Goal: Information Seeking & Learning: Learn about a topic

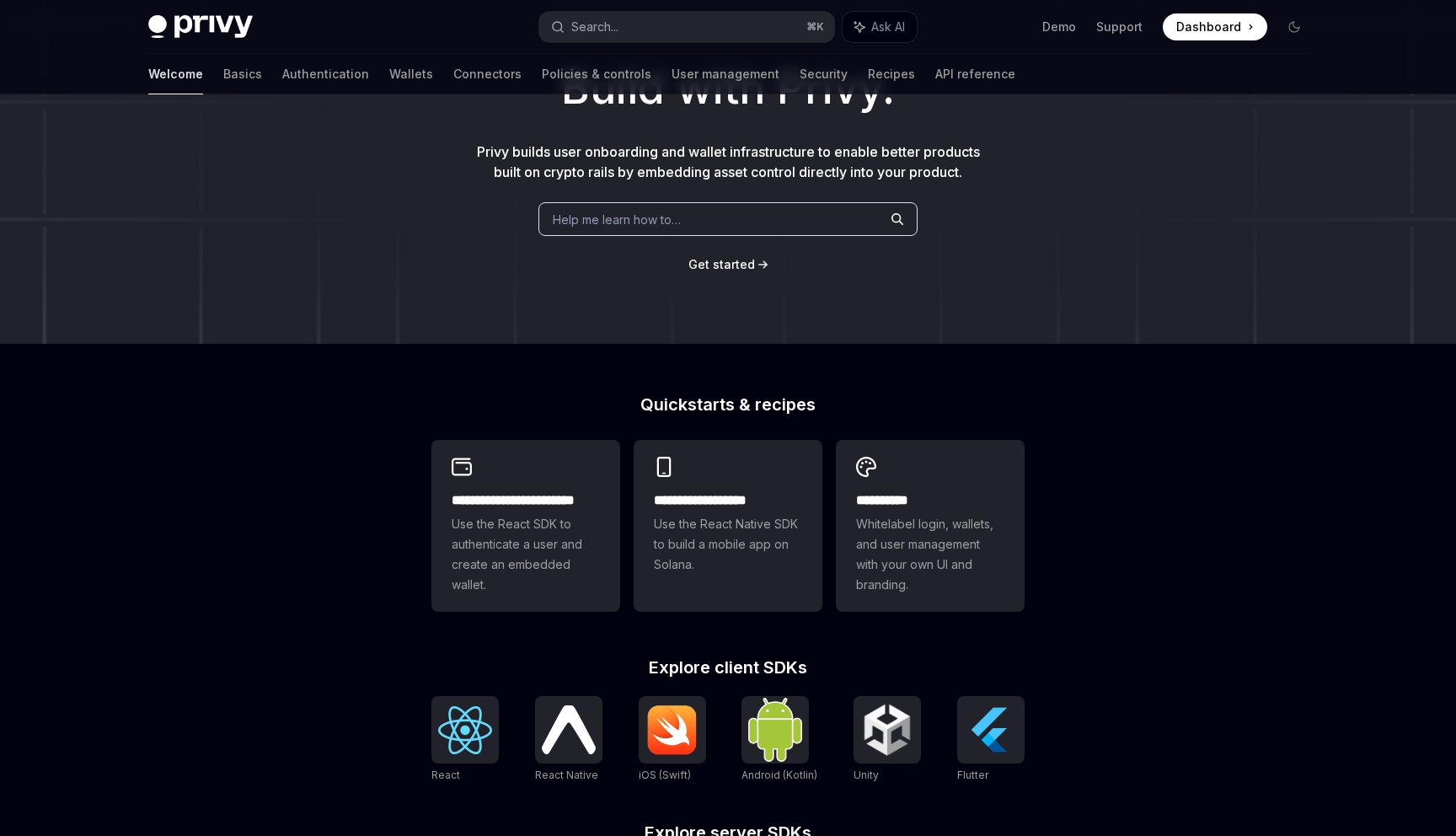
scroll to position [145, 0]
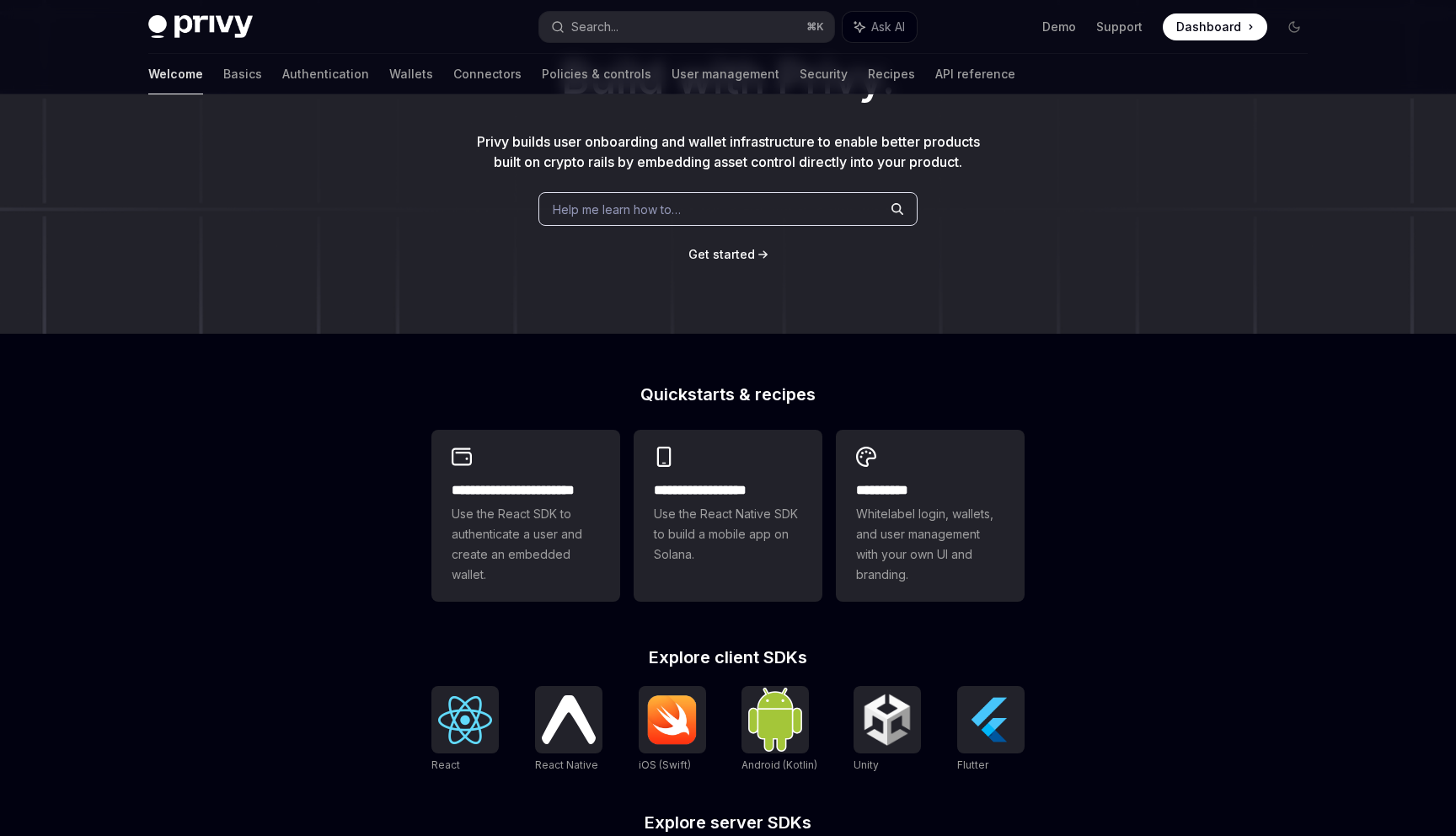
click at [678, 198] on div "Help me learn how to…" at bounding box center [728, 209] width 379 height 34
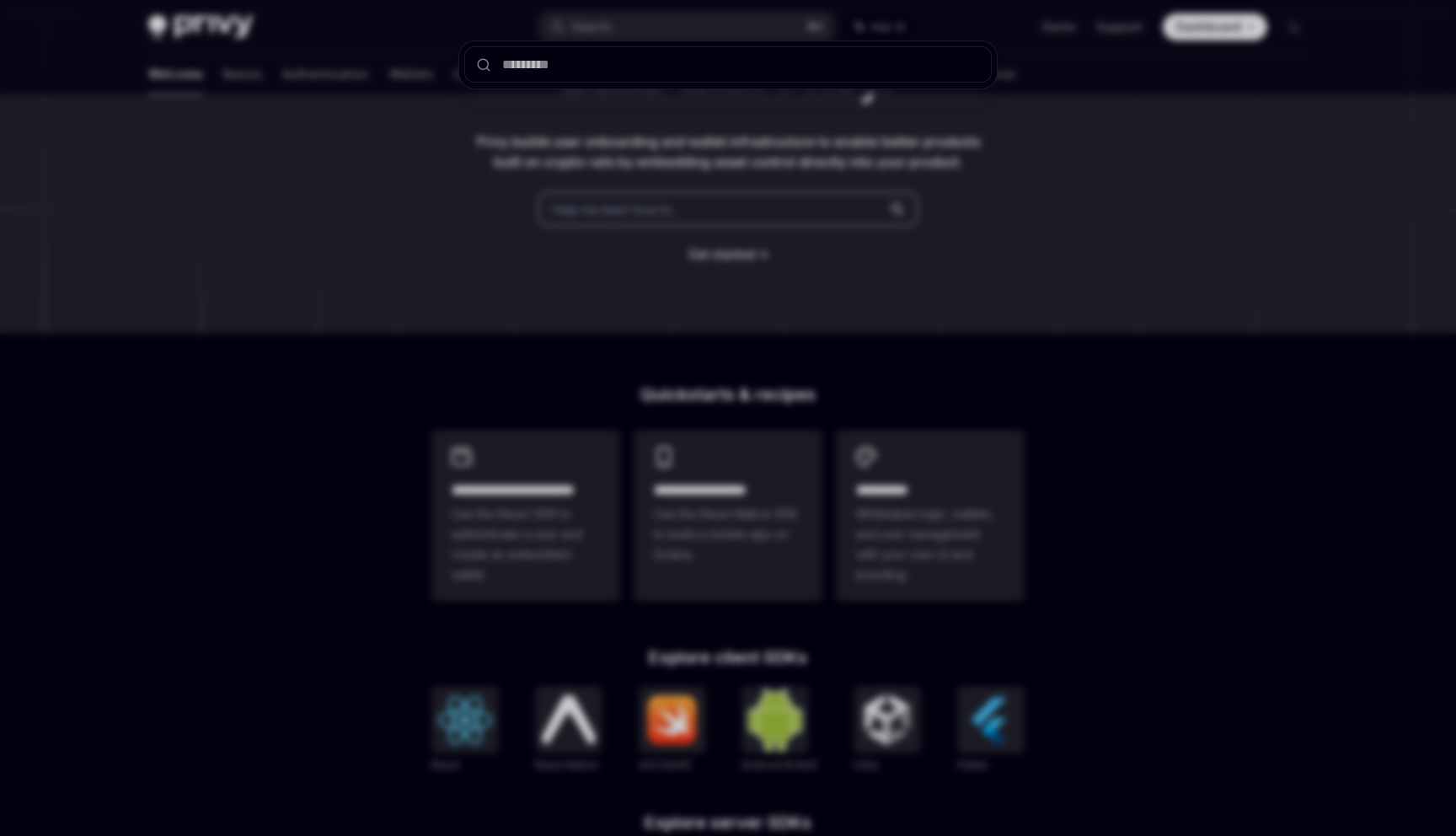
type input "**********"
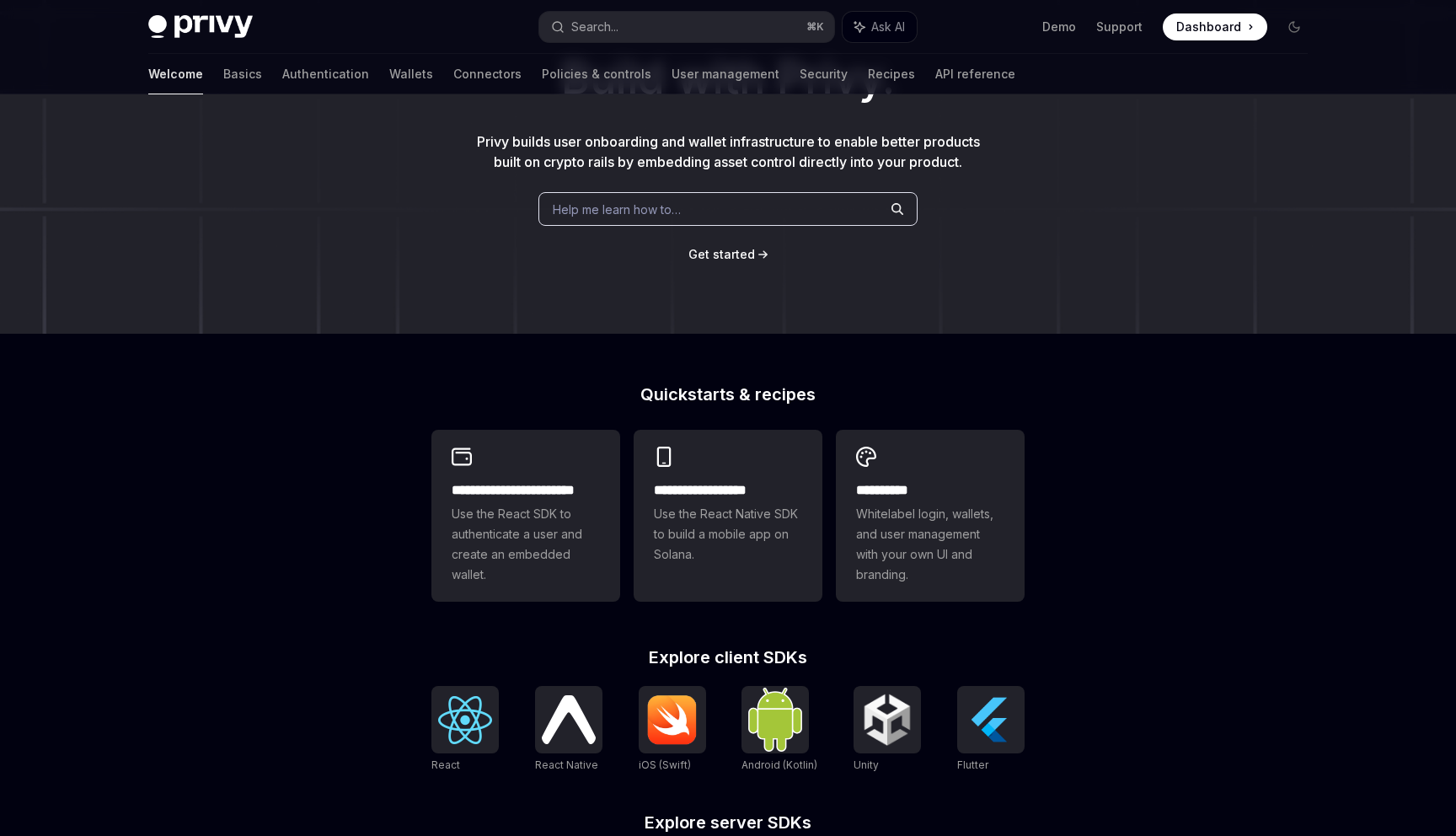
scroll to position [410, 0]
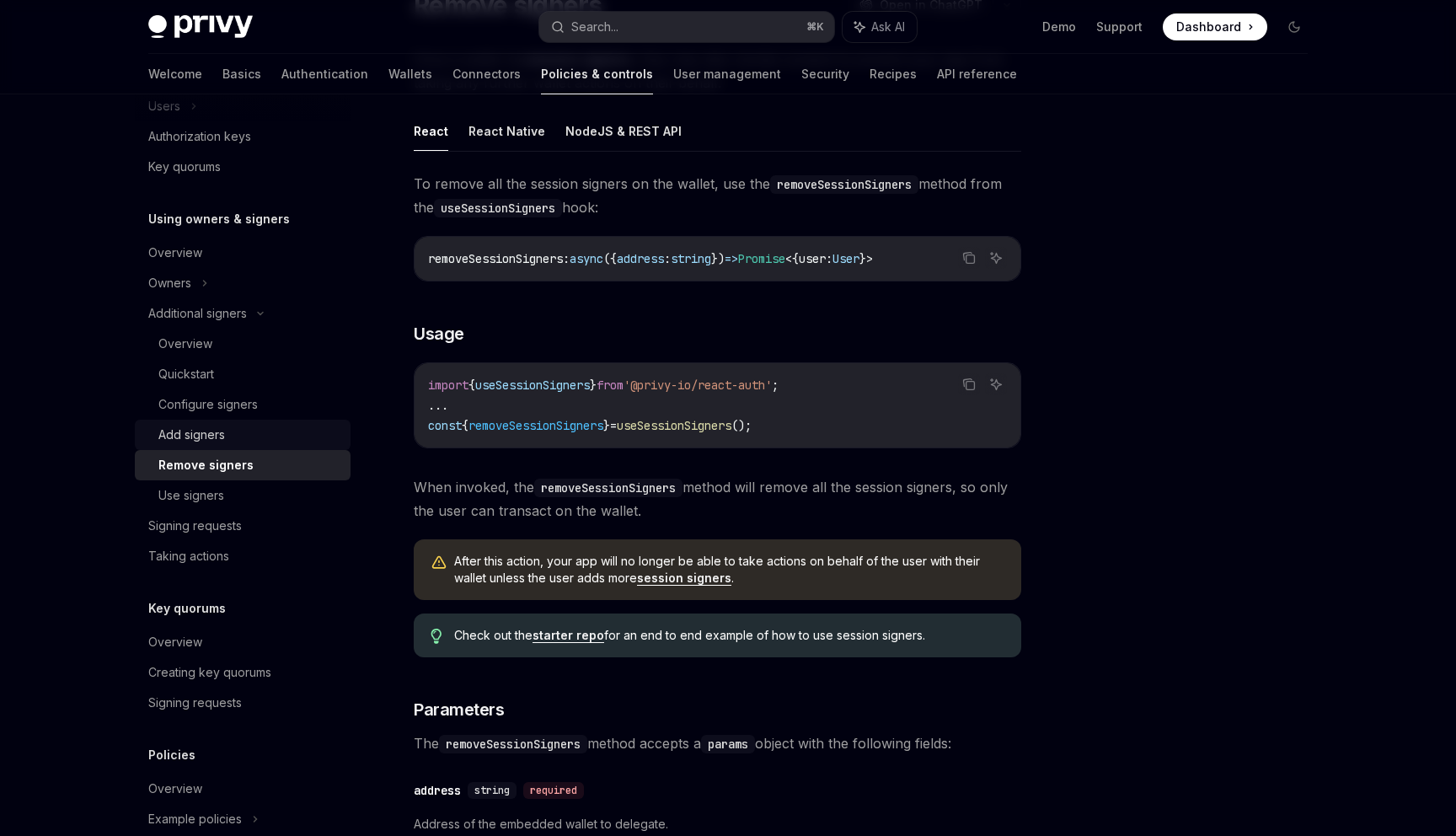
click at [245, 434] on div "Add signers" at bounding box center [249, 434] width 182 height 20
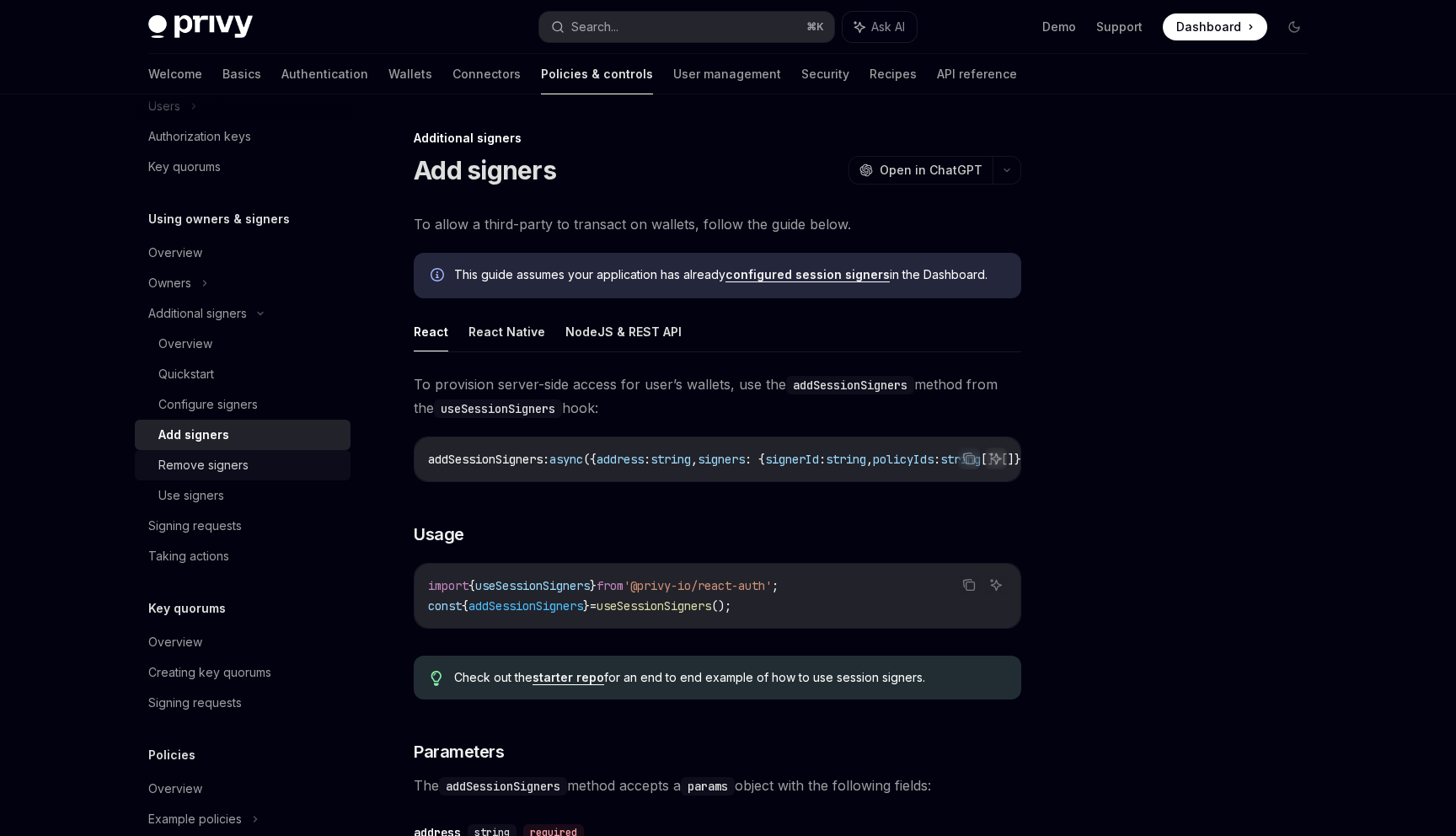
click at [251, 457] on div "Remove signers" at bounding box center [249, 465] width 182 height 20
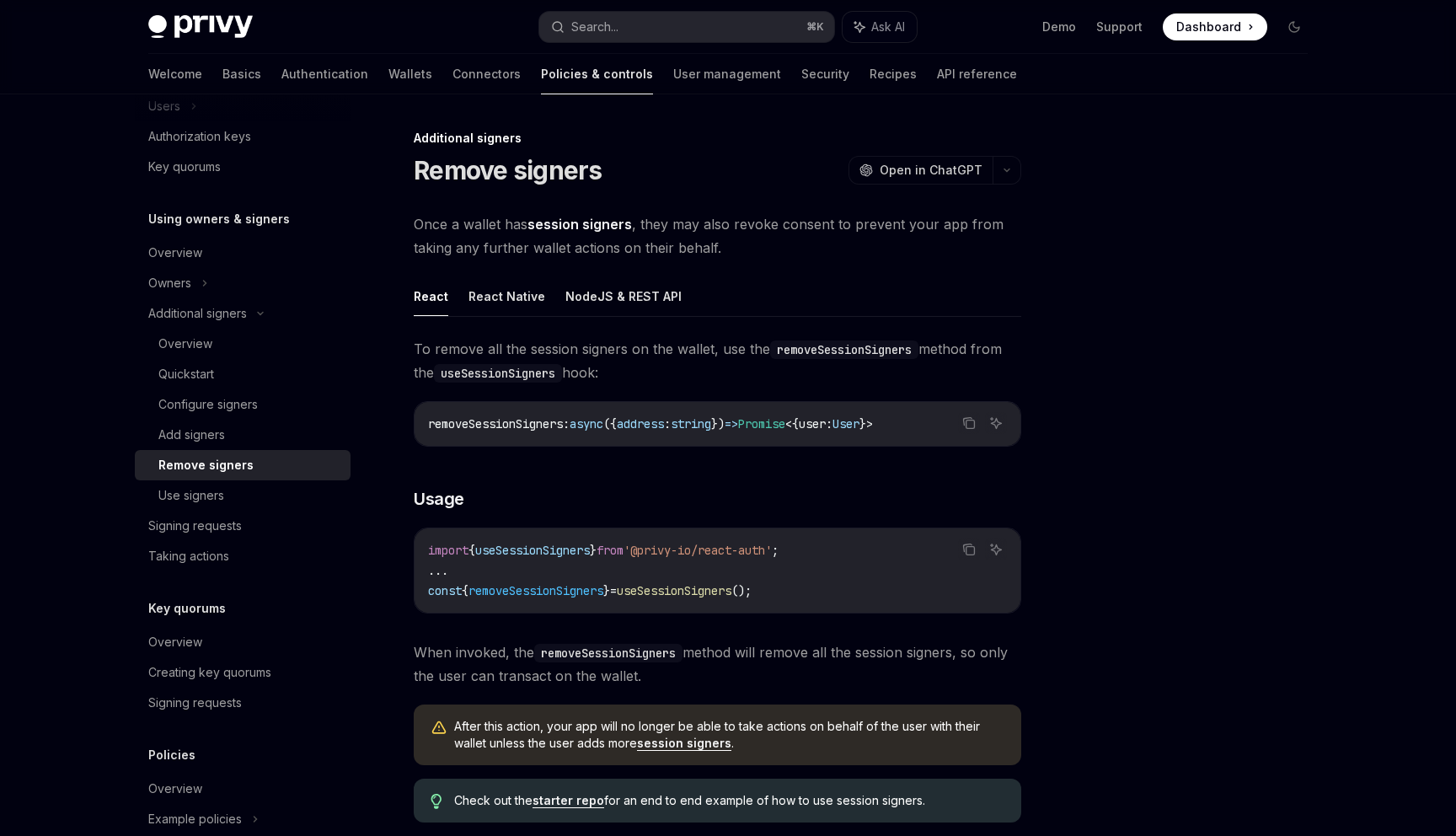
click at [463, 230] on span "Once a wallet has session signers , they may also revoke consent to prevent you…" at bounding box center [717, 236] width 608 height 48
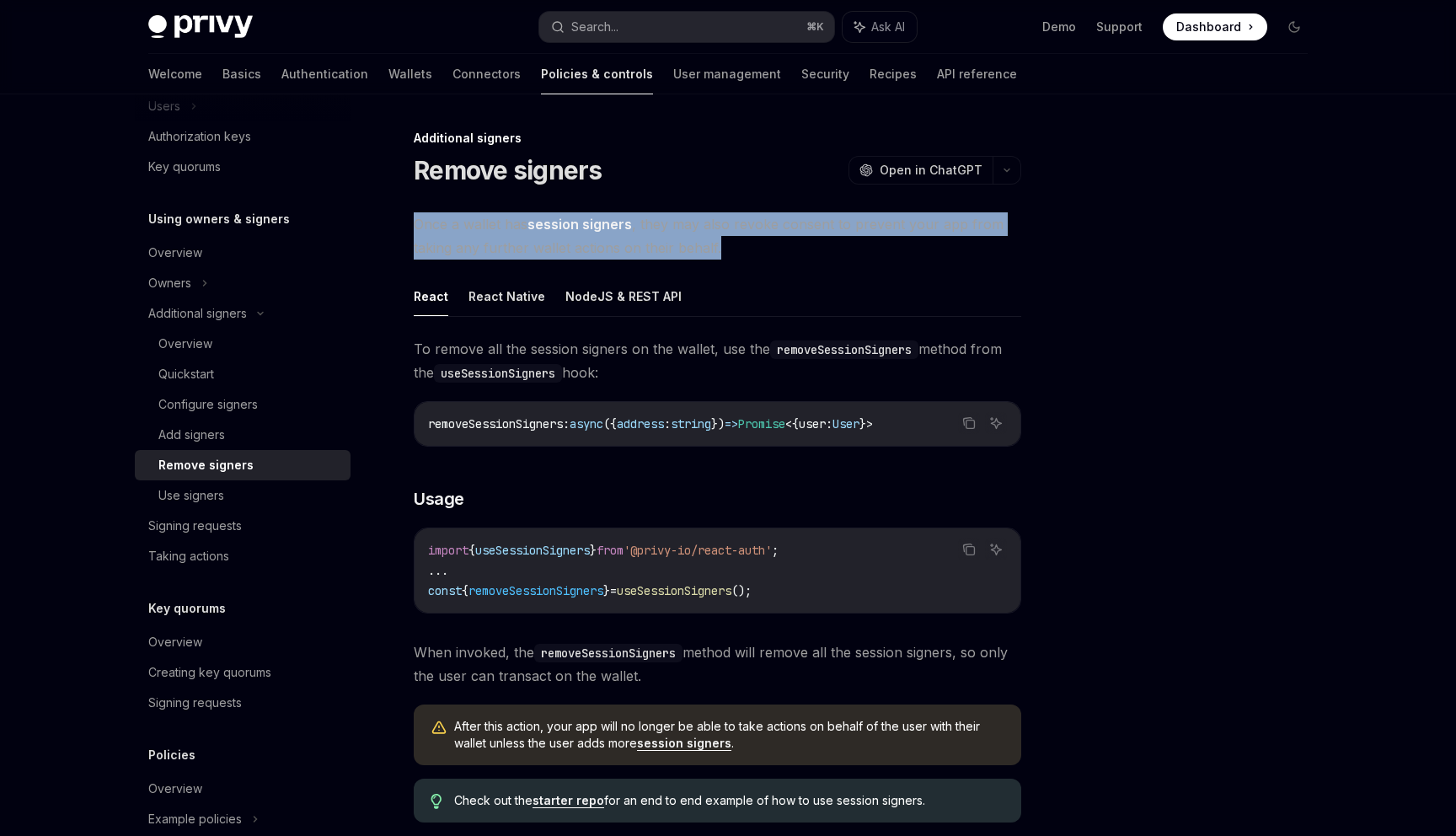
click at [463, 230] on span "Once a wallet has session signers , they may also revoke consent to prevent you…" at bounding box center [717, 236] width 608 height 48
click at [485, 229] on span "Once a wallet has session signers , they may also revoke consent to prevent you…" at bounding box center [717, 236] width 608 height 48
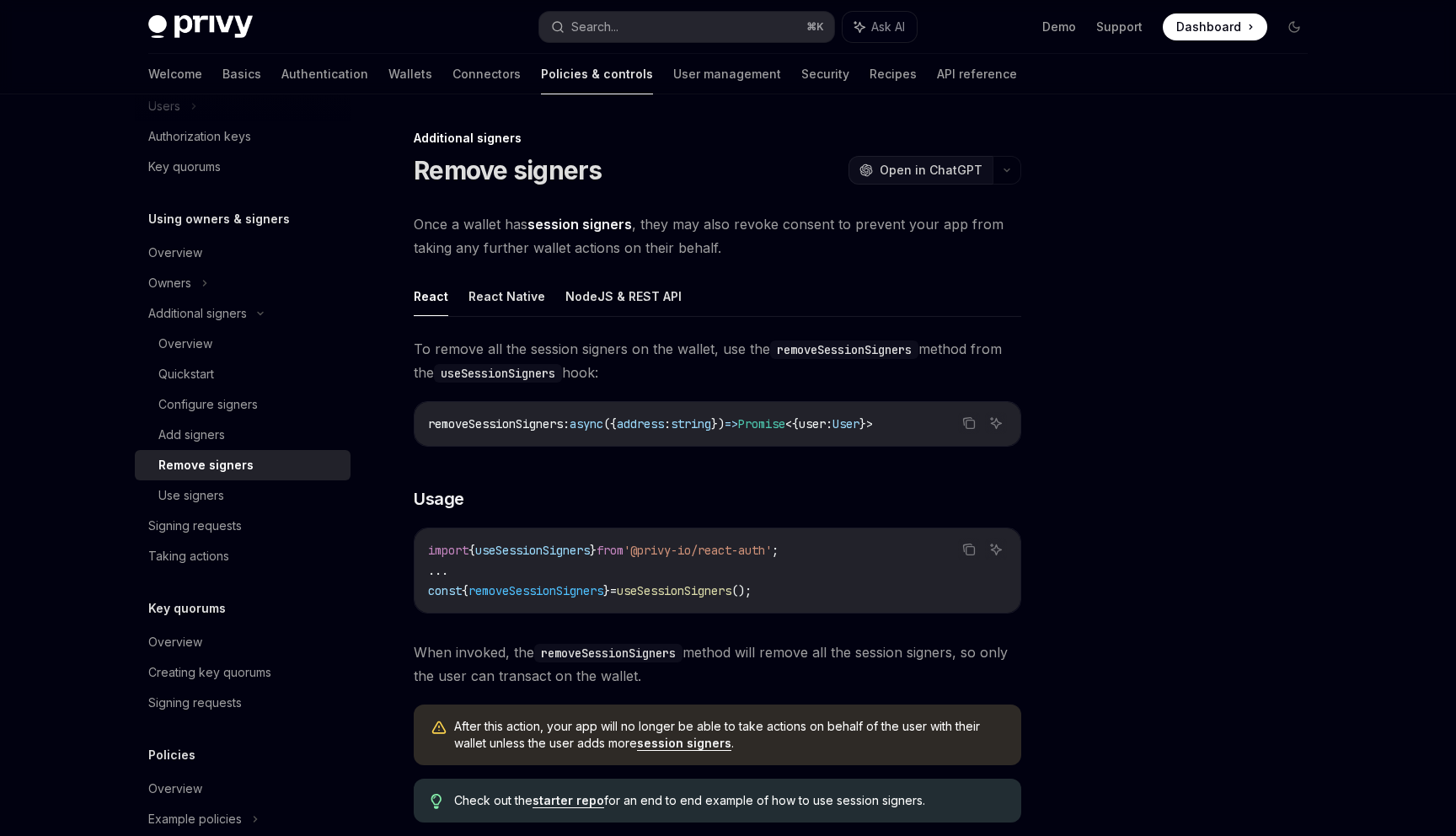
click at [954, 168] on span "Open in ChatGPT" at bounding box center [931, 170] width 102 height 16
click at [250, 341] on div "Overview" at bounding box center [249, 344] width 182 height 20
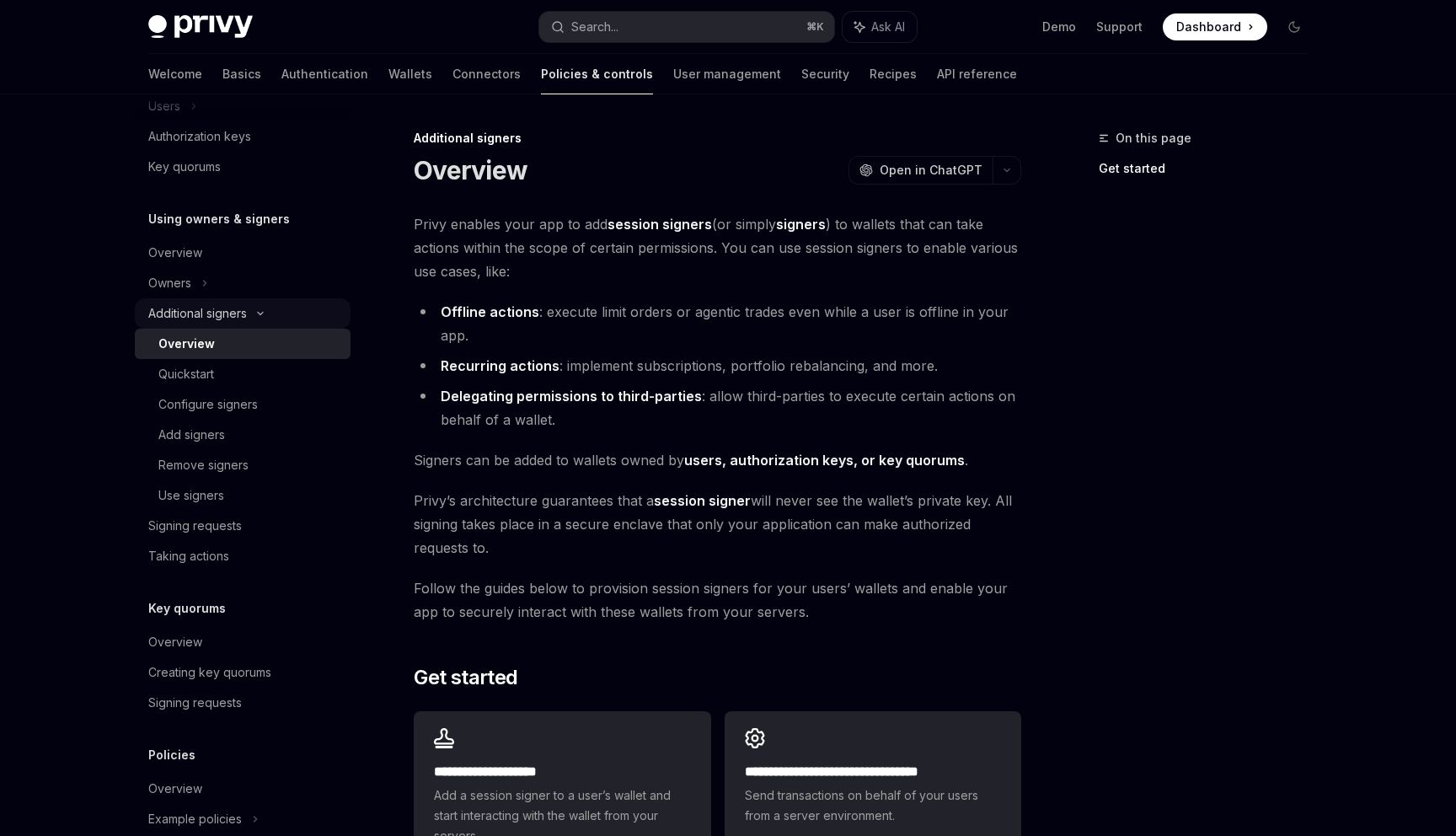
click at [261, 317] on div "Additional signers" at bounding box center [243, 313] width 216 height 30
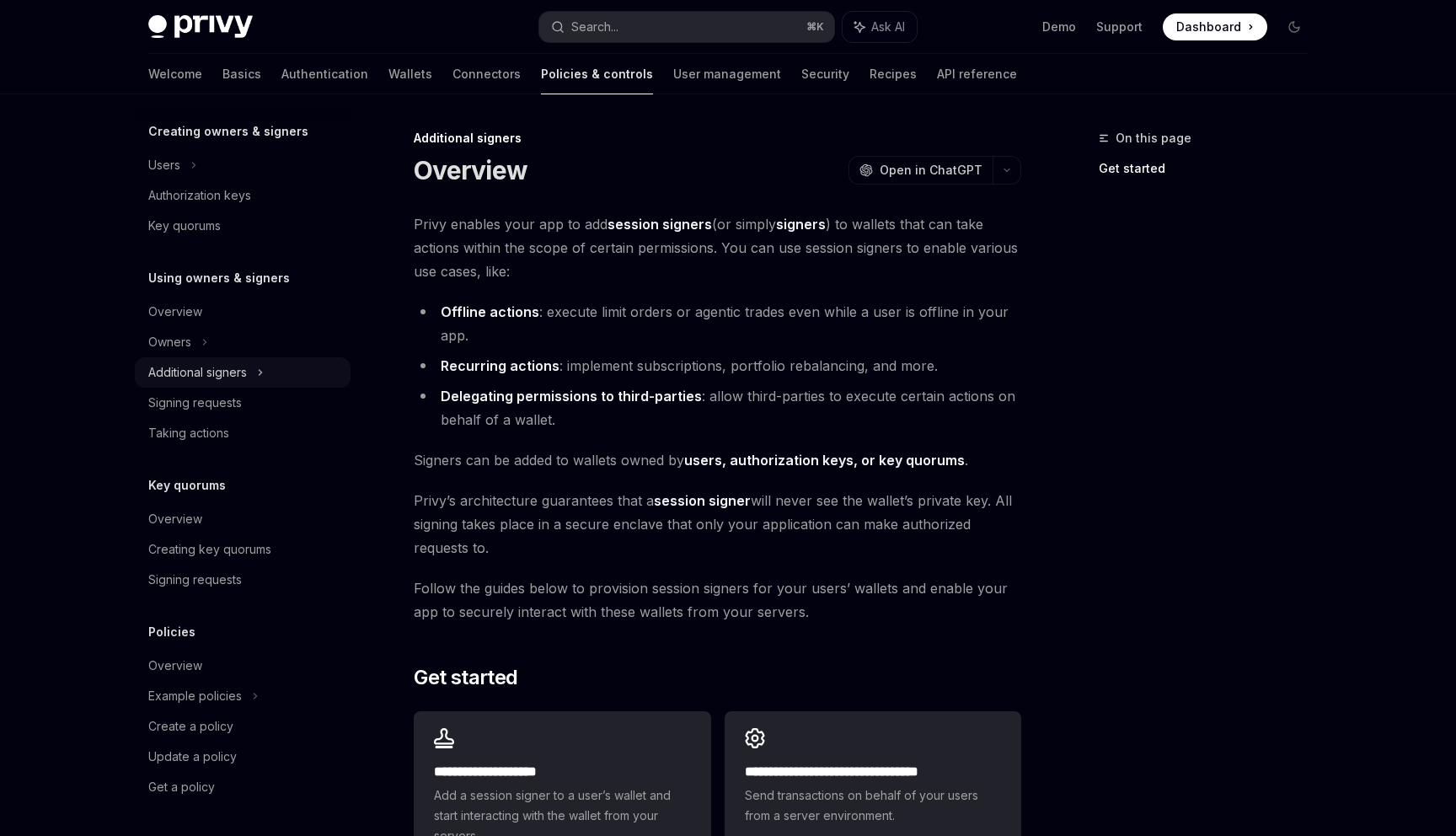
scroll to position [350, 0]
click at [259, 373] on icon at bounding box center [260, 372] width 6 height 20
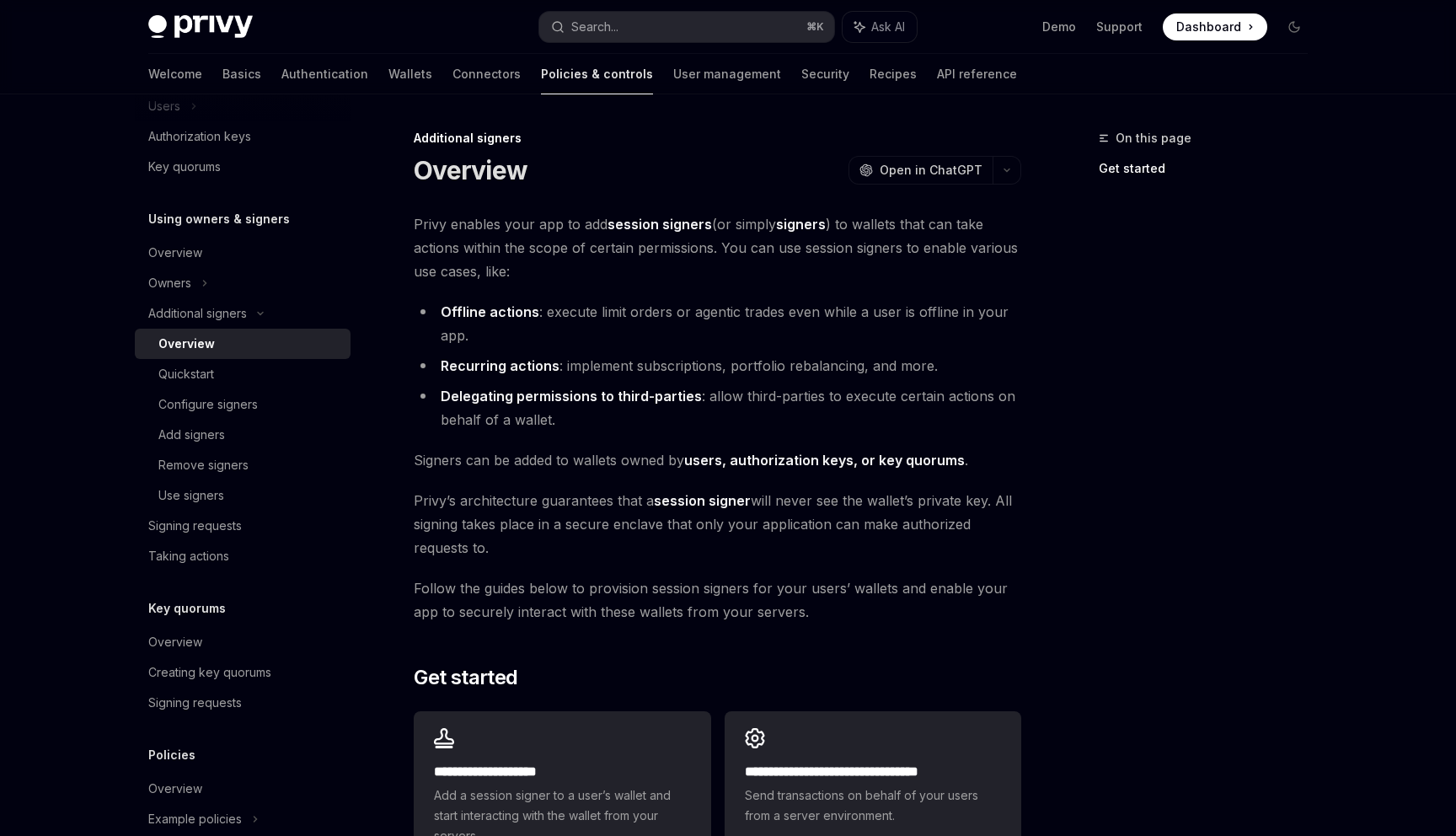
click at [442, 226] on span "Privy enables your app to add session signers (or simply signers ) to wallets t…" at bounding box center [717, 247] width 608 height 70
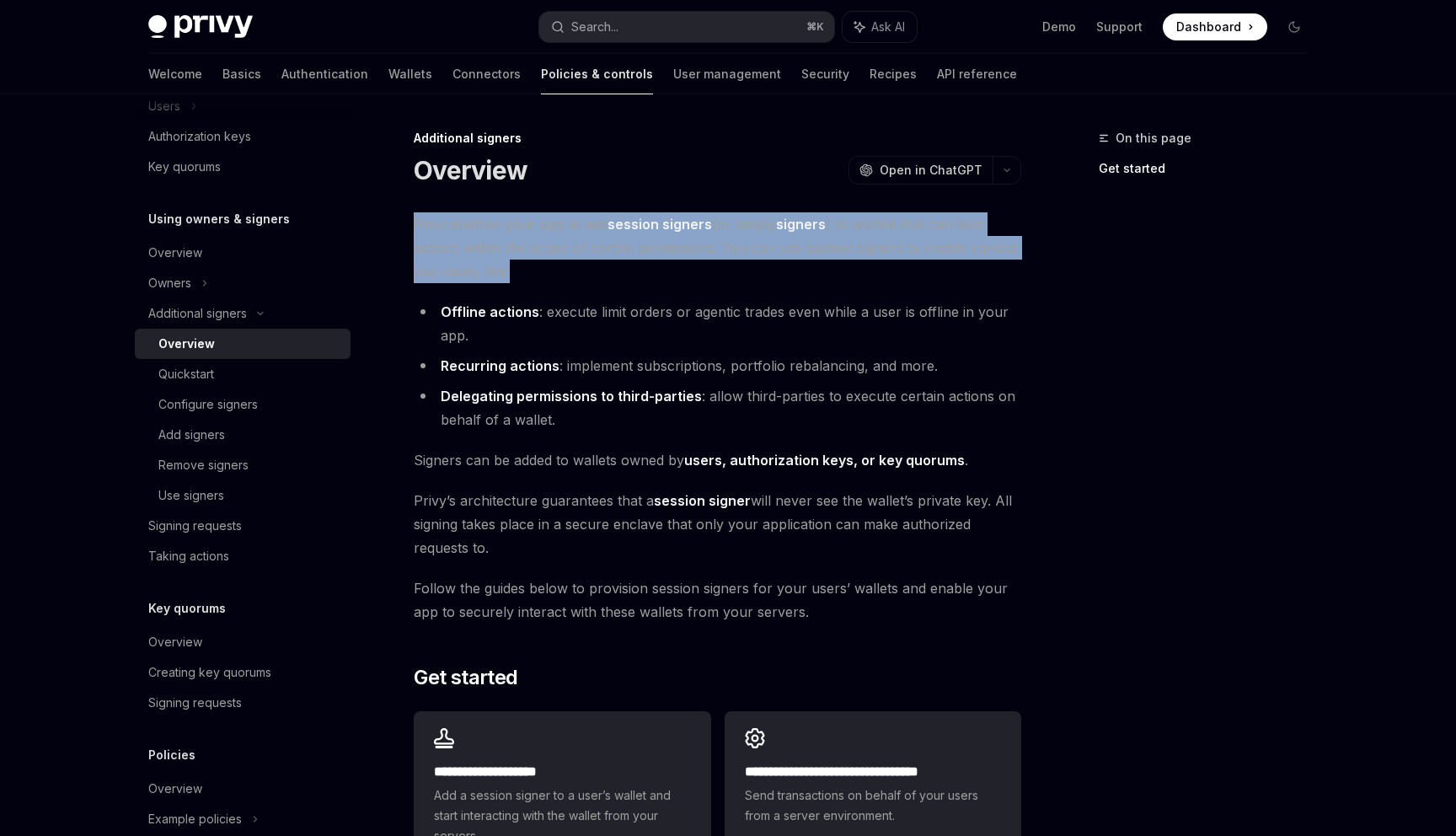
click at [442, 226] on span "Privy enables your app to add session signers (or simply signers ) to wallets t…" at bounding box center [717, 247] width 608 height 70
click at [478, 225] on span "Privy enables your app to add session signers (or simply signers ) to wallets t…" at bounding box center [717, 247] width 608 height 70
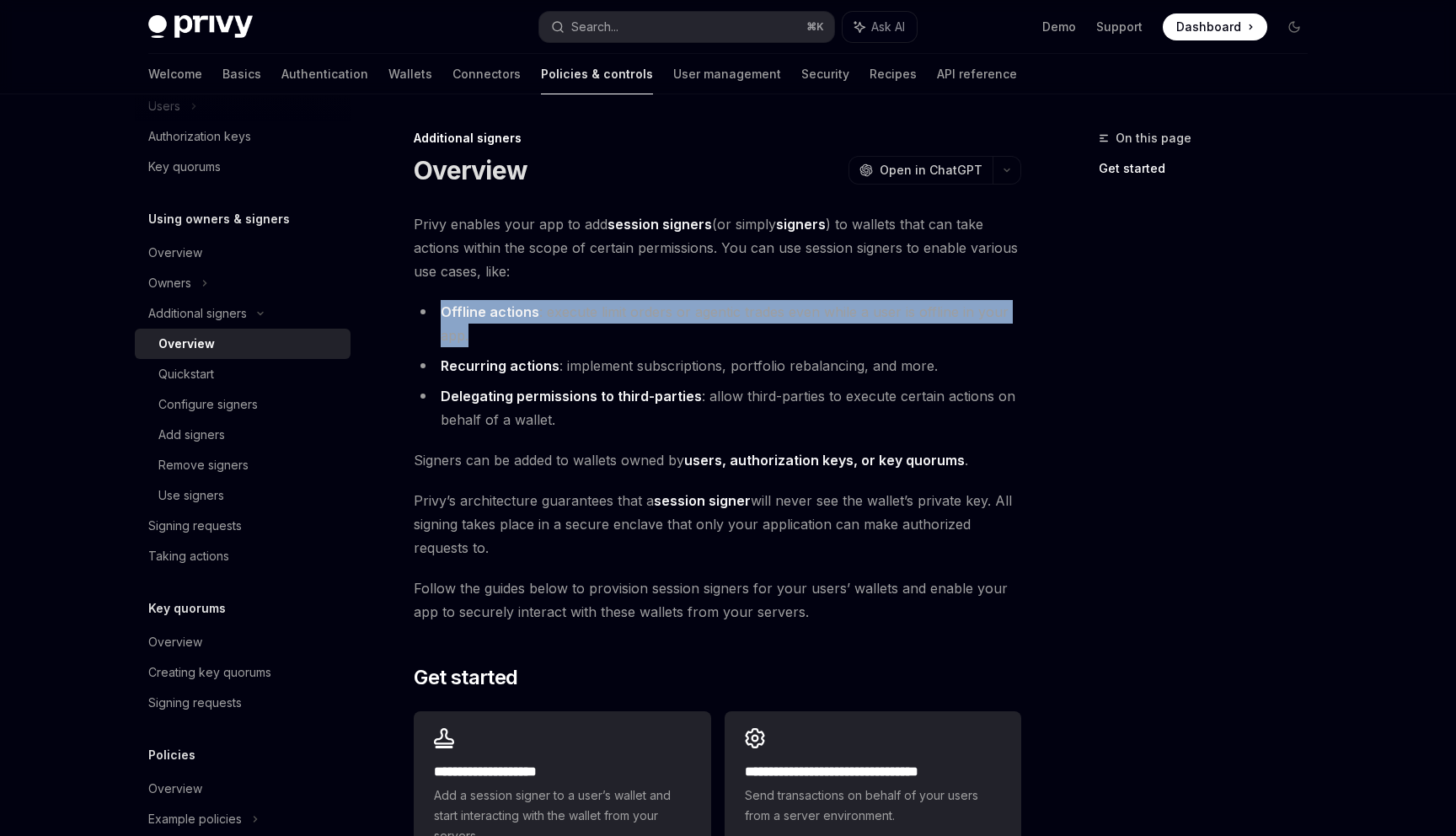
drag, startPoint x: 472, startPoint y: 338, endPoint x: 423, endPoint y: 300, distance: 62.0
click at [423, 300] on li "Offline actions : execute limit orders or agentic trades even while a user is o…" at bounding box center [717, 324] width 608 height 48
click at [523, 327] on li "Offline actions : execute limit orders or agentic trades even while a user is o…" at bounding box center [717, 324] width 608 height 48
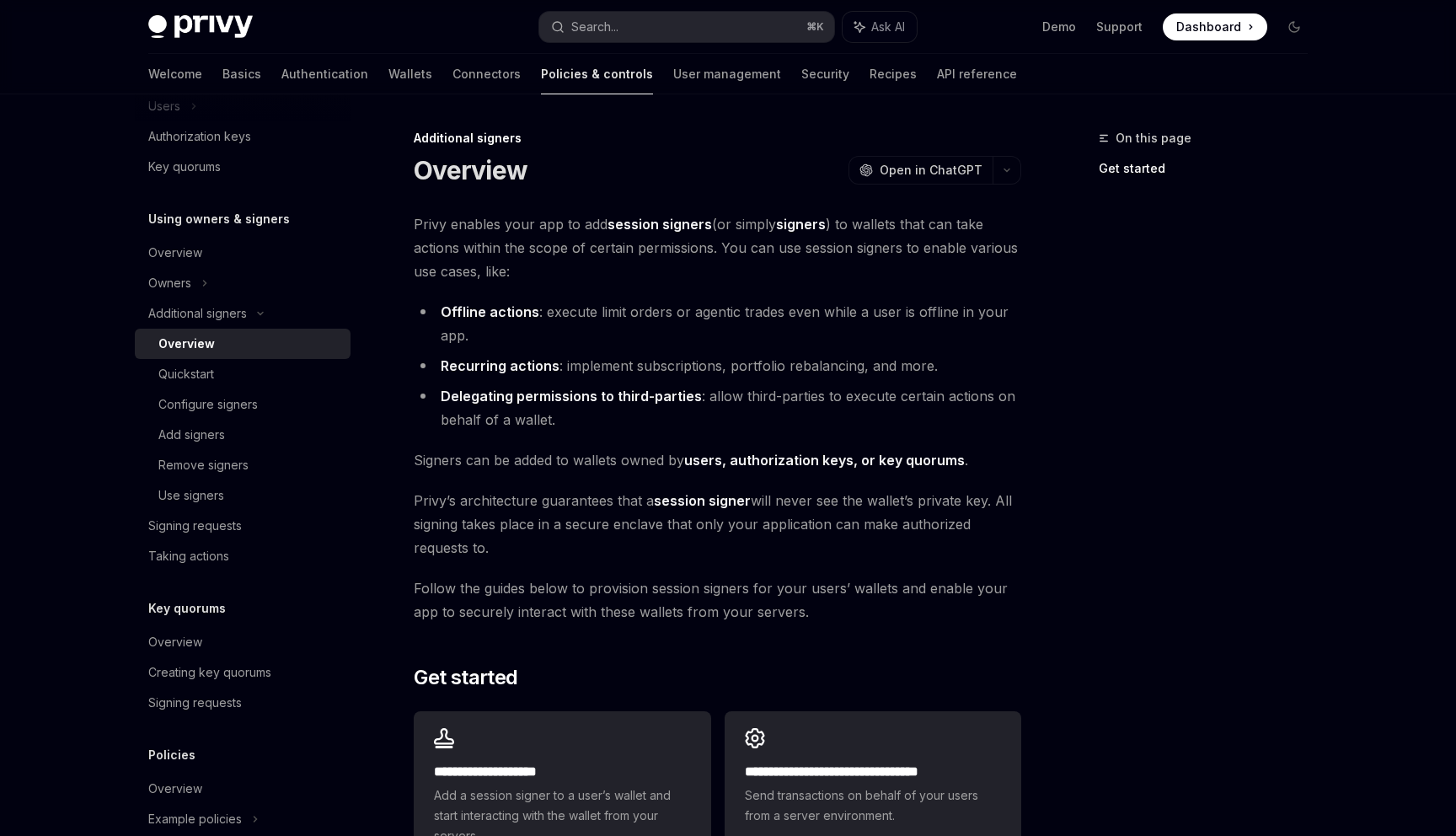
click at [584, 367] on li "Recurring actions : implement subscriptions, portfolio rebalancing, and more." at bounding box center [717, 366] width 608 height 24
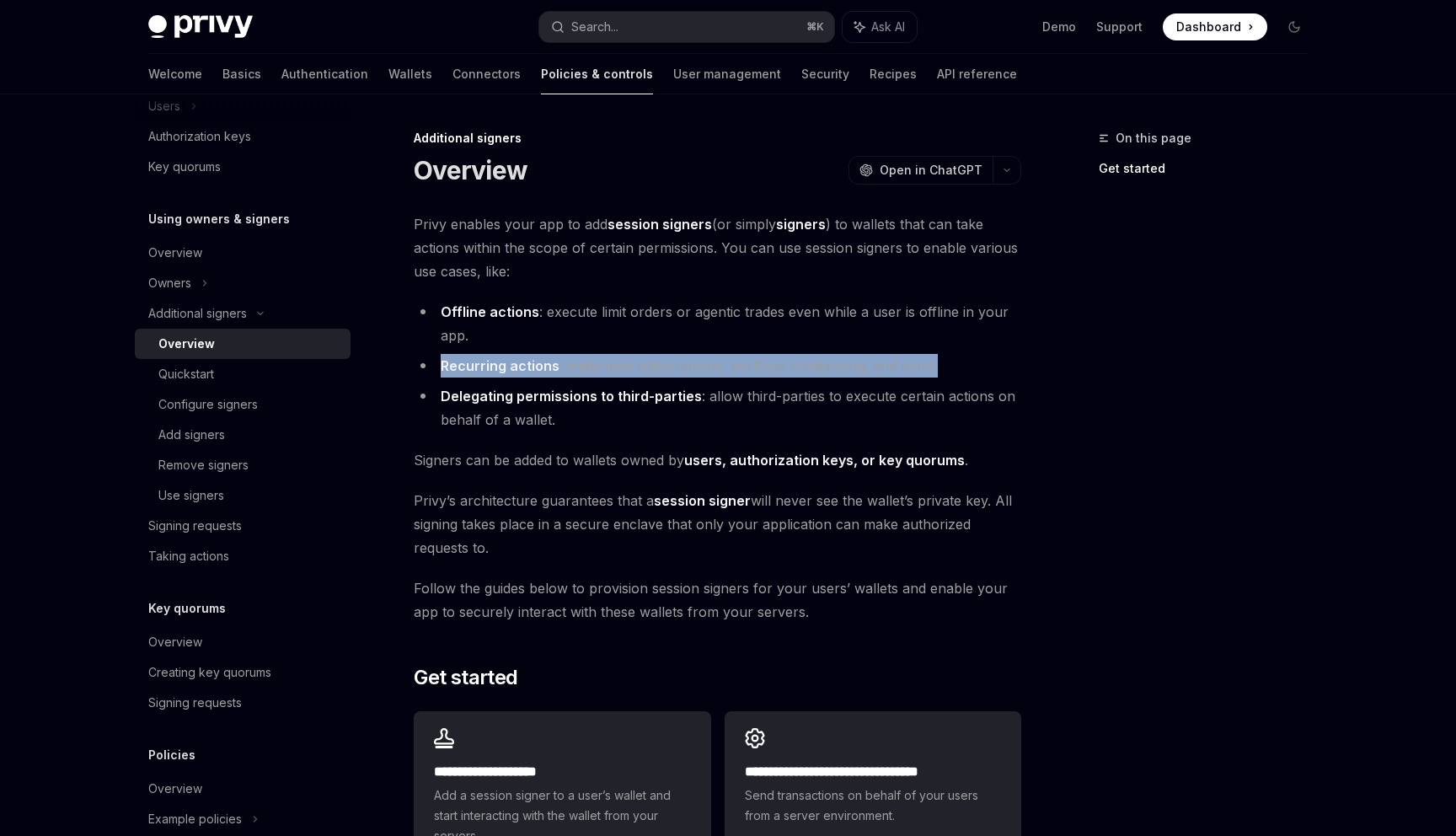
click at [584, 367] on li "Recurring actions : implement subscriptions, portfolio rebalancing, and more." at bounding box center [717, 366] width 608 height 24
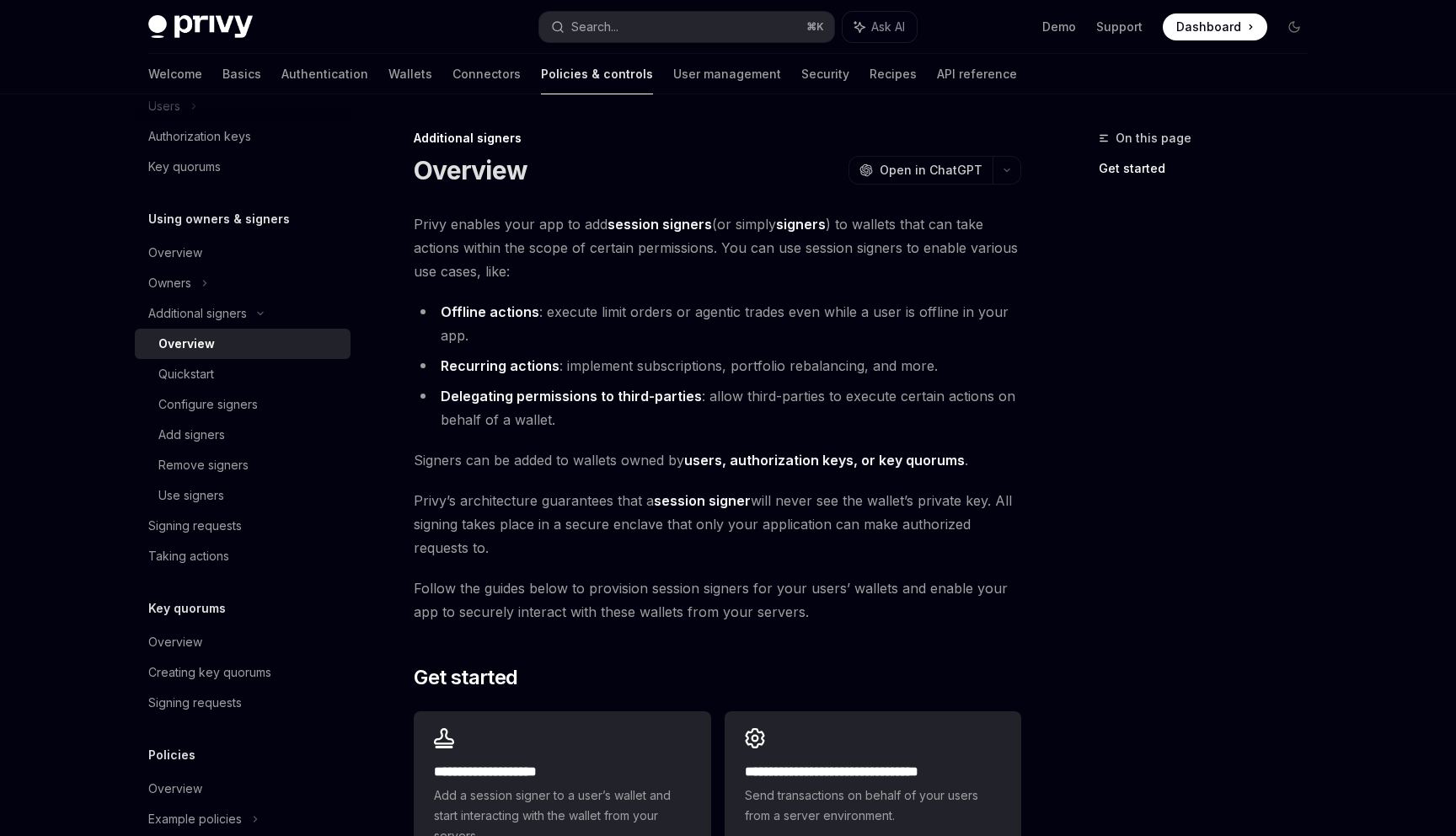
click at [609, 402] on strong "Delegating permissions to third-parties" at bounding box center [571, 396] width 261 height 16
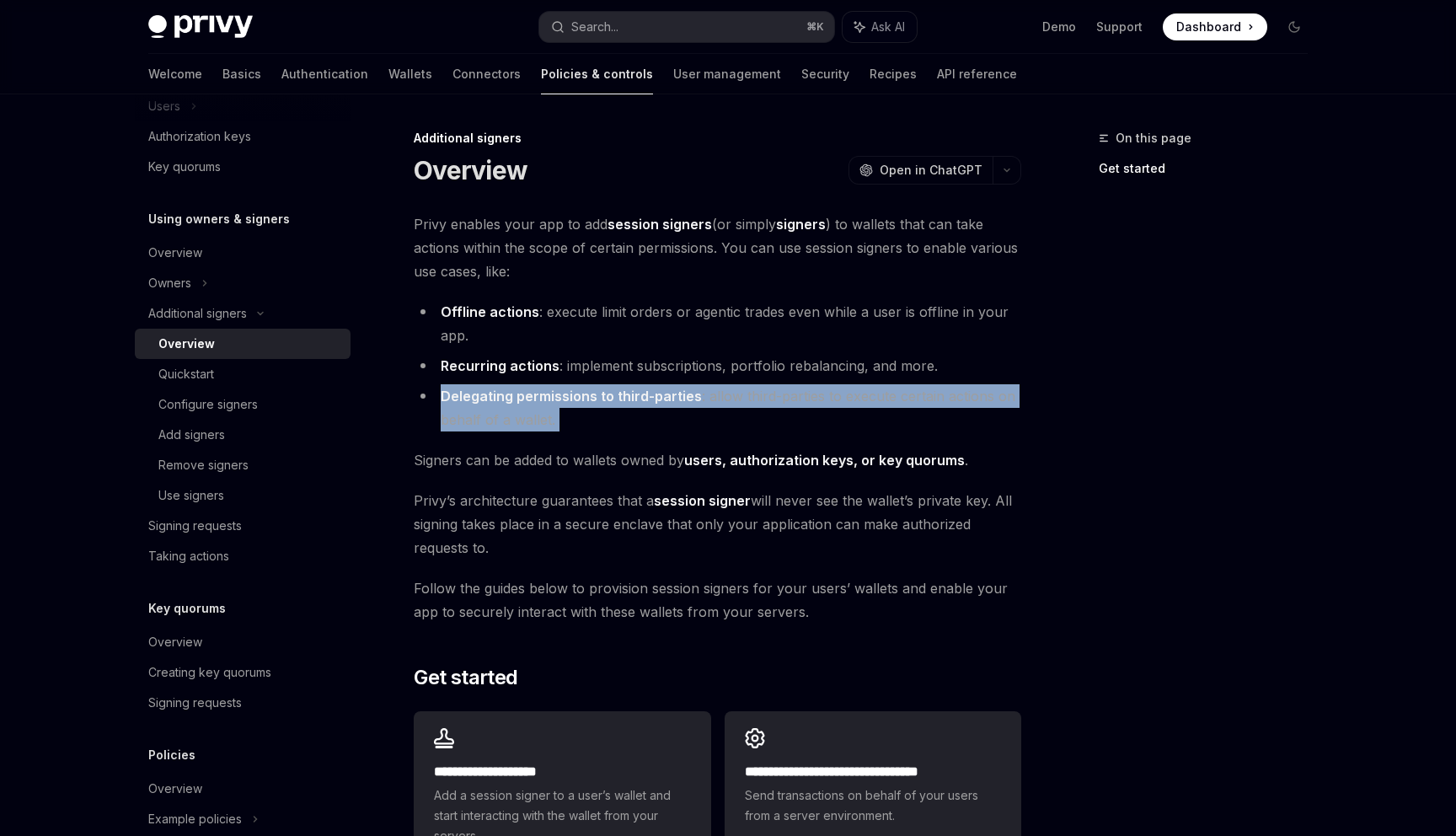
click at [609, 402] on strong "Delegating permissions to third-parties" at bounding box center [571, 396] width 261 height 16
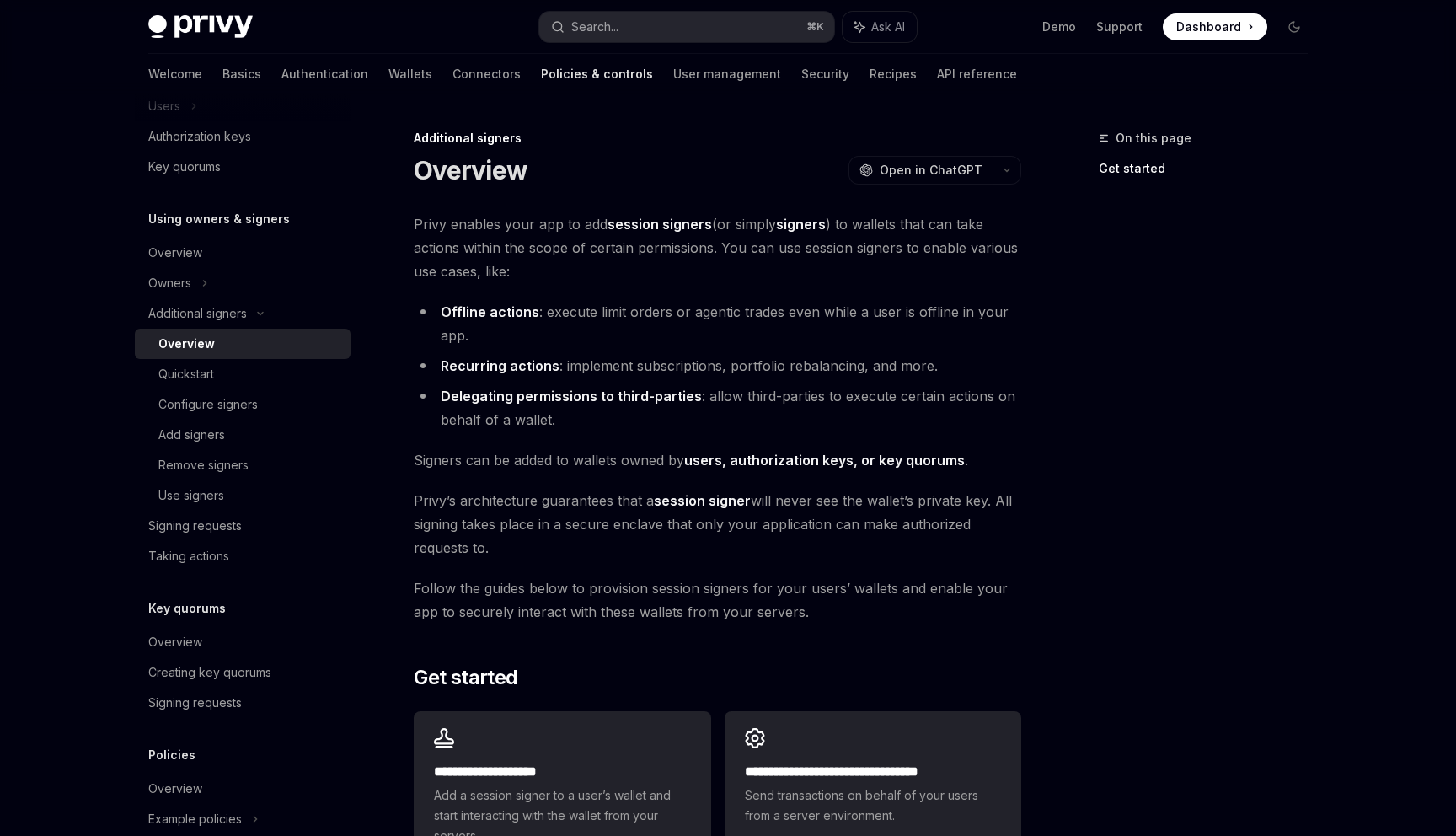
click at [546, 464] on span "Signers can be added to wallets owned by users, authorization keys, or key quor…" at bounding box center [717, 460] width 608 height 24
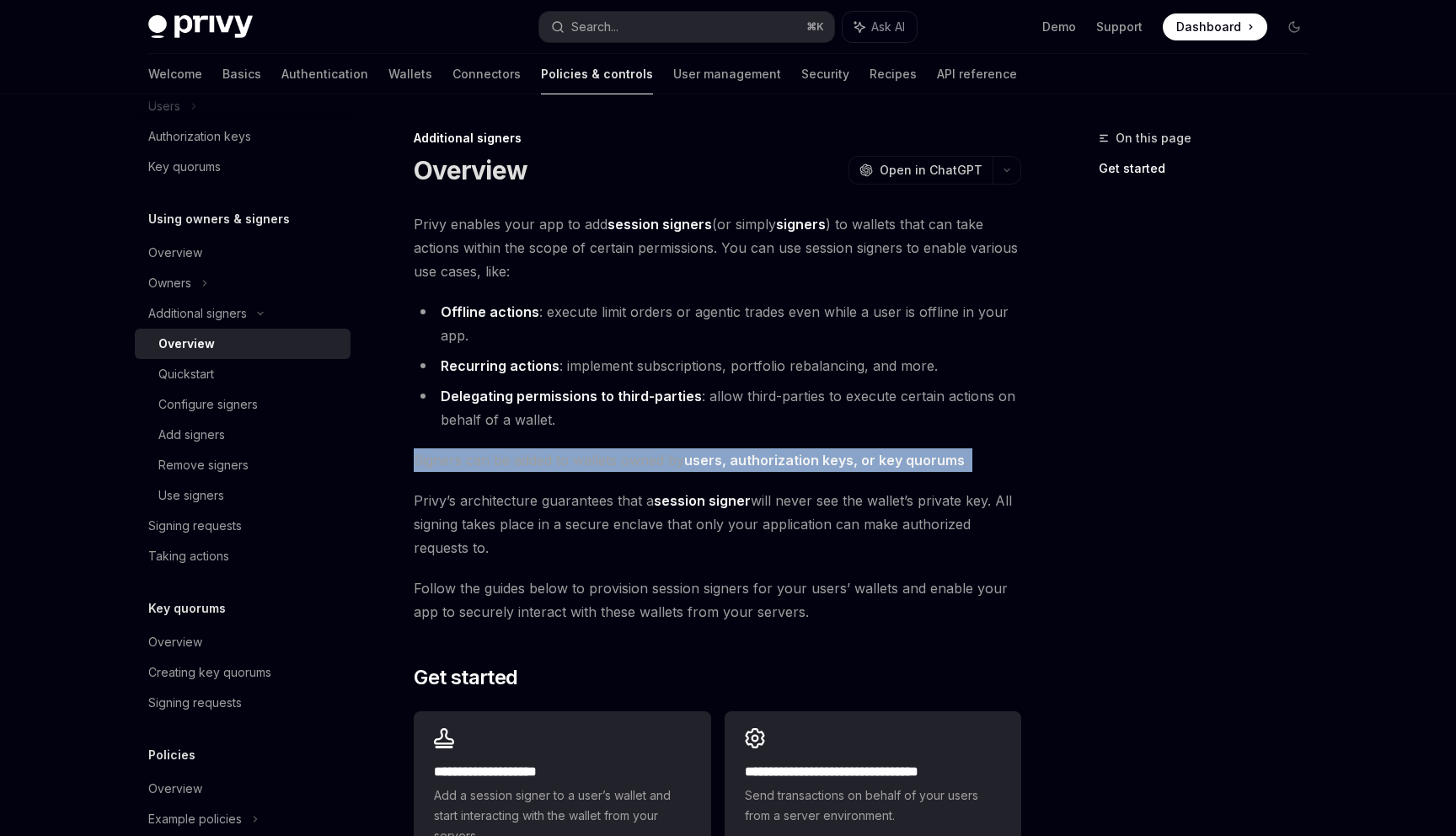
click at [546, 464] on span "Signers can be added to wallets owned by users, authorization keys, or key quor…" at bounding box center [717, 460] width 608 height 24
click at [641, 455] on span "Signers can be added to wallets owned by users, authorization keys, or key quor…" at bounding box center [717, 460] width 608 height 24
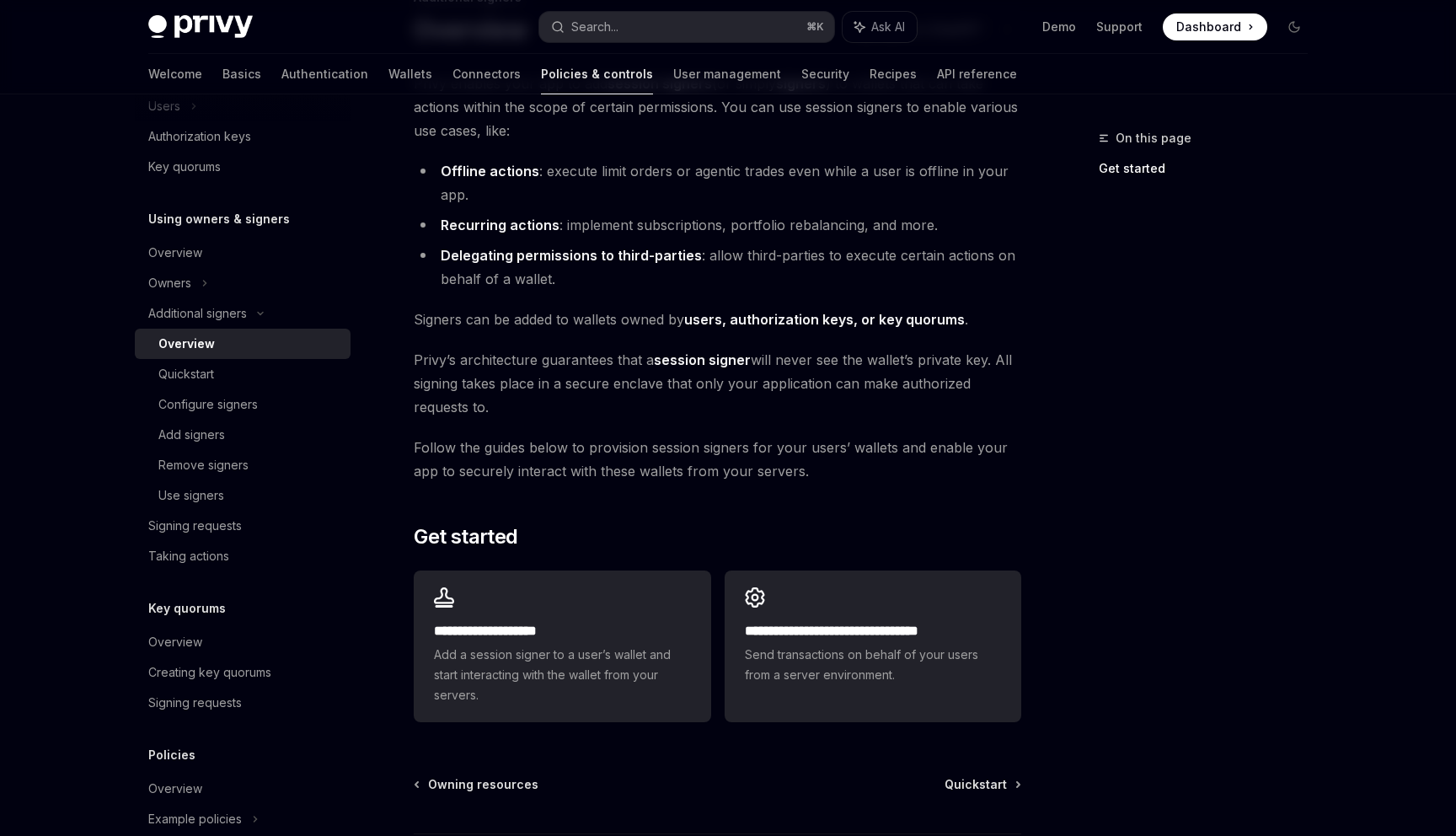
scroll to position [284, 0]
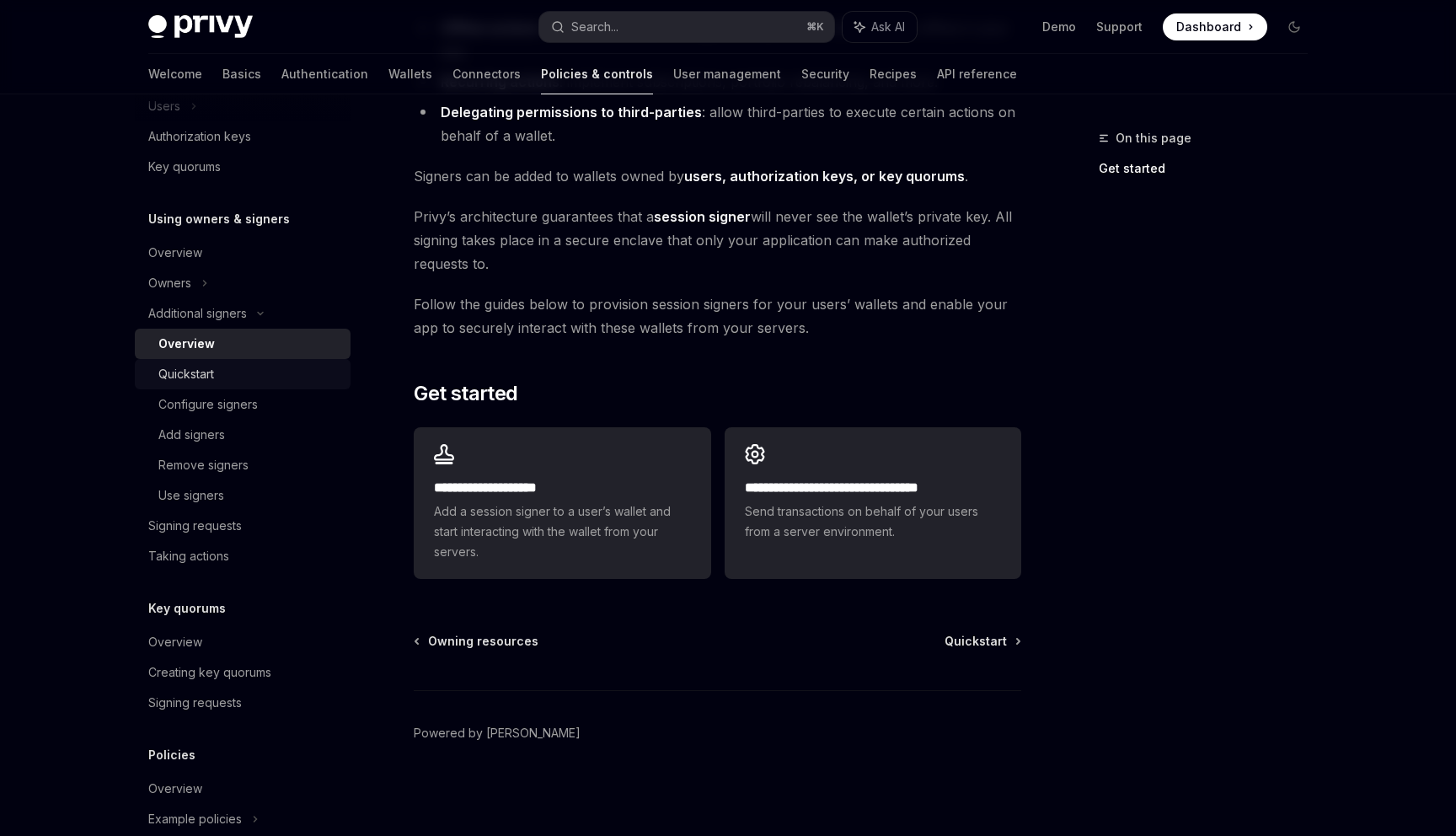
click at [283, 376] on div "Quickstart" at bounding box center [249, 374] width 182 height 20
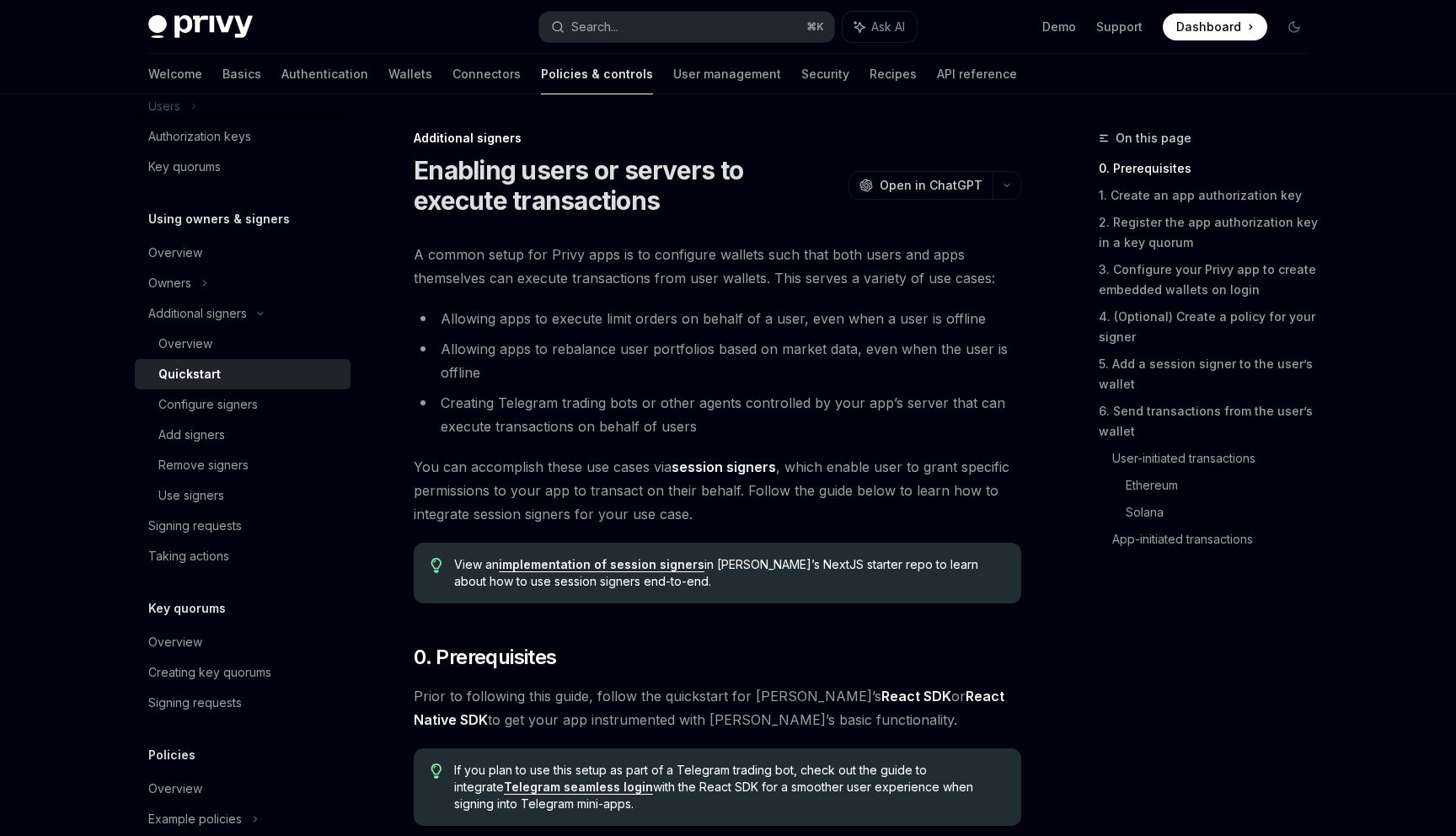
click at [585, 173] on h1 "Enabling users or servers to execute transactions" at bounding box center [628, 185] width 428 height 60
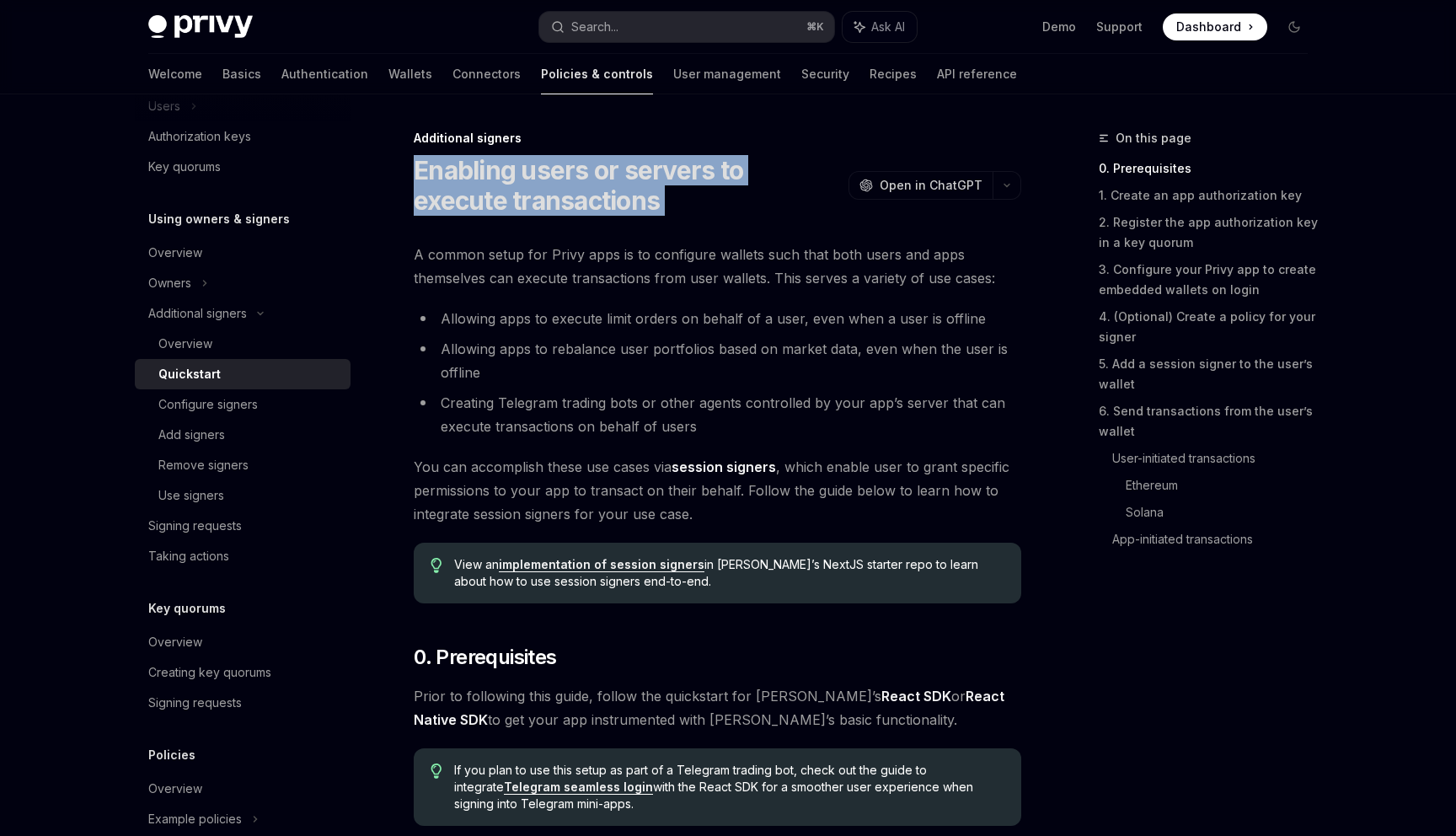
click at [585, 173] on h1 "Enabling users or servers to execute transactions" at bounding box center [628, 185] width 428 height 60
click at [591, 167] on h1 "Enabling users or servers to execute transactions" at bounding box center [628, 185] width 428 height 60
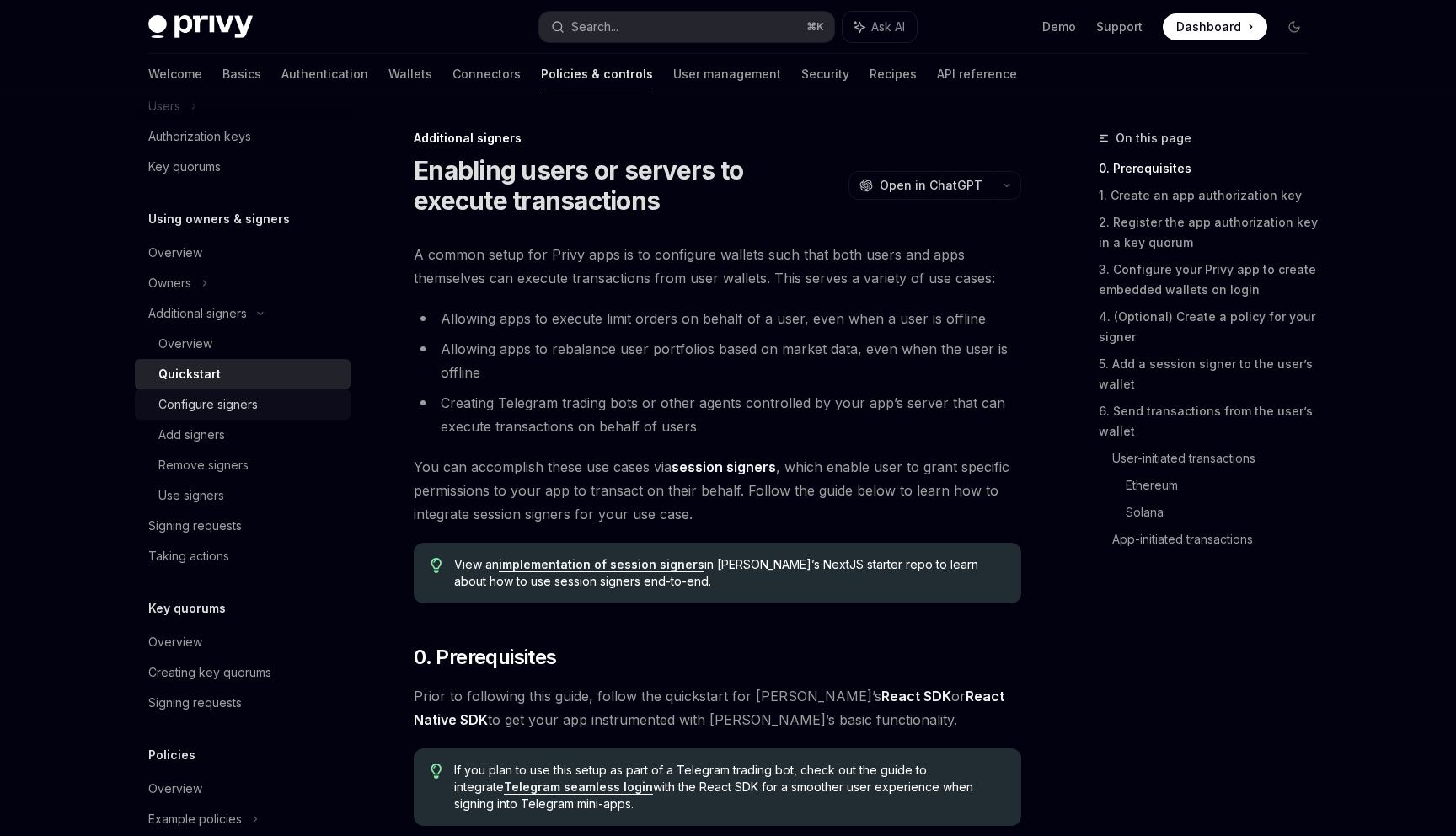
click at [288, 408] on div "Configure signers" at bounding box center [249, 404] width 182 height 20
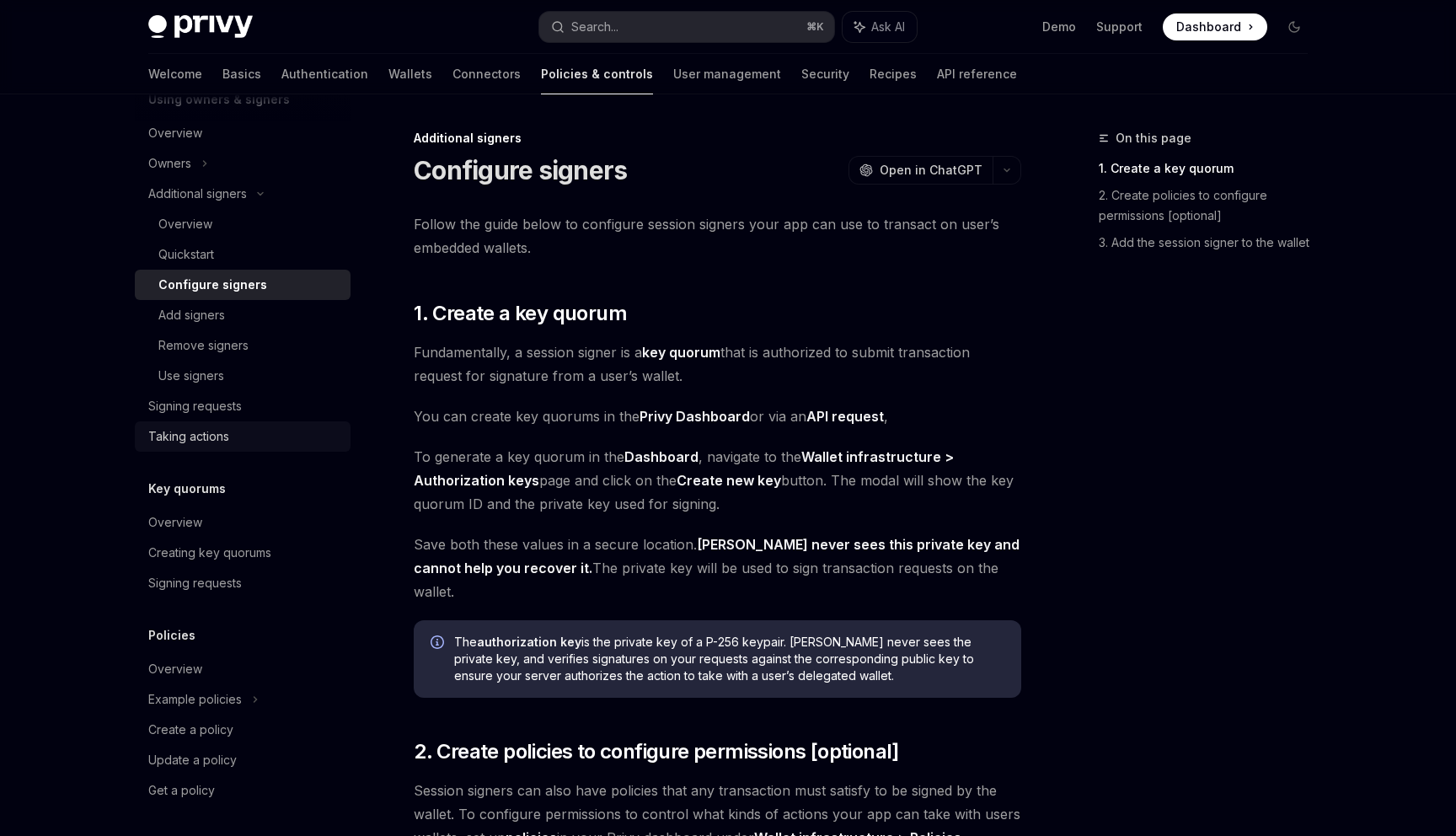
scroll to position [532, 0]
click at [284, 510] on div "Overview" at bounding box center [244, 519] width 192 height 20
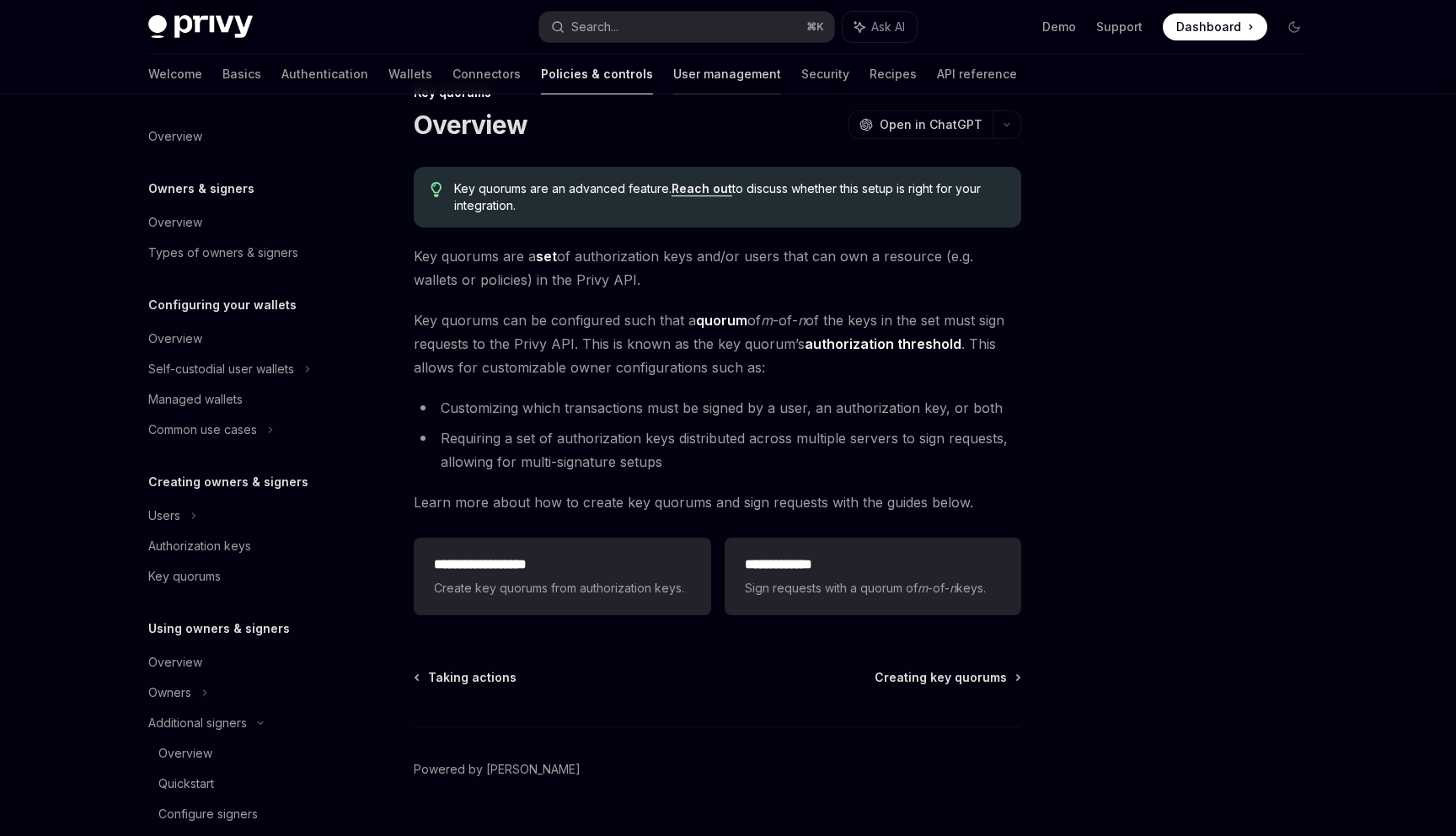
click at [674, 80] on link "User management" at bounding box center [728, 74] width 108 height 40
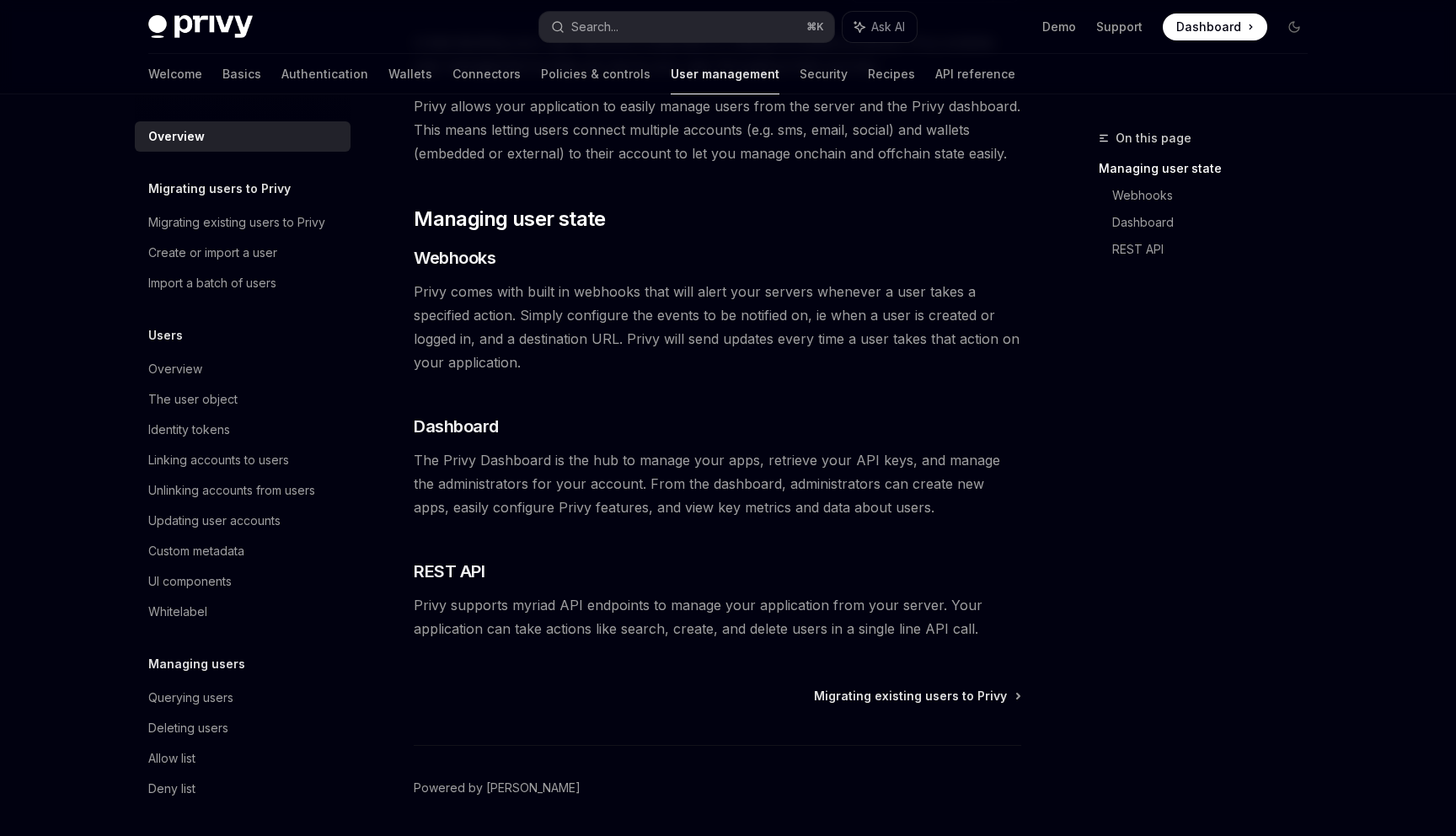
scroll to position [152, 0]
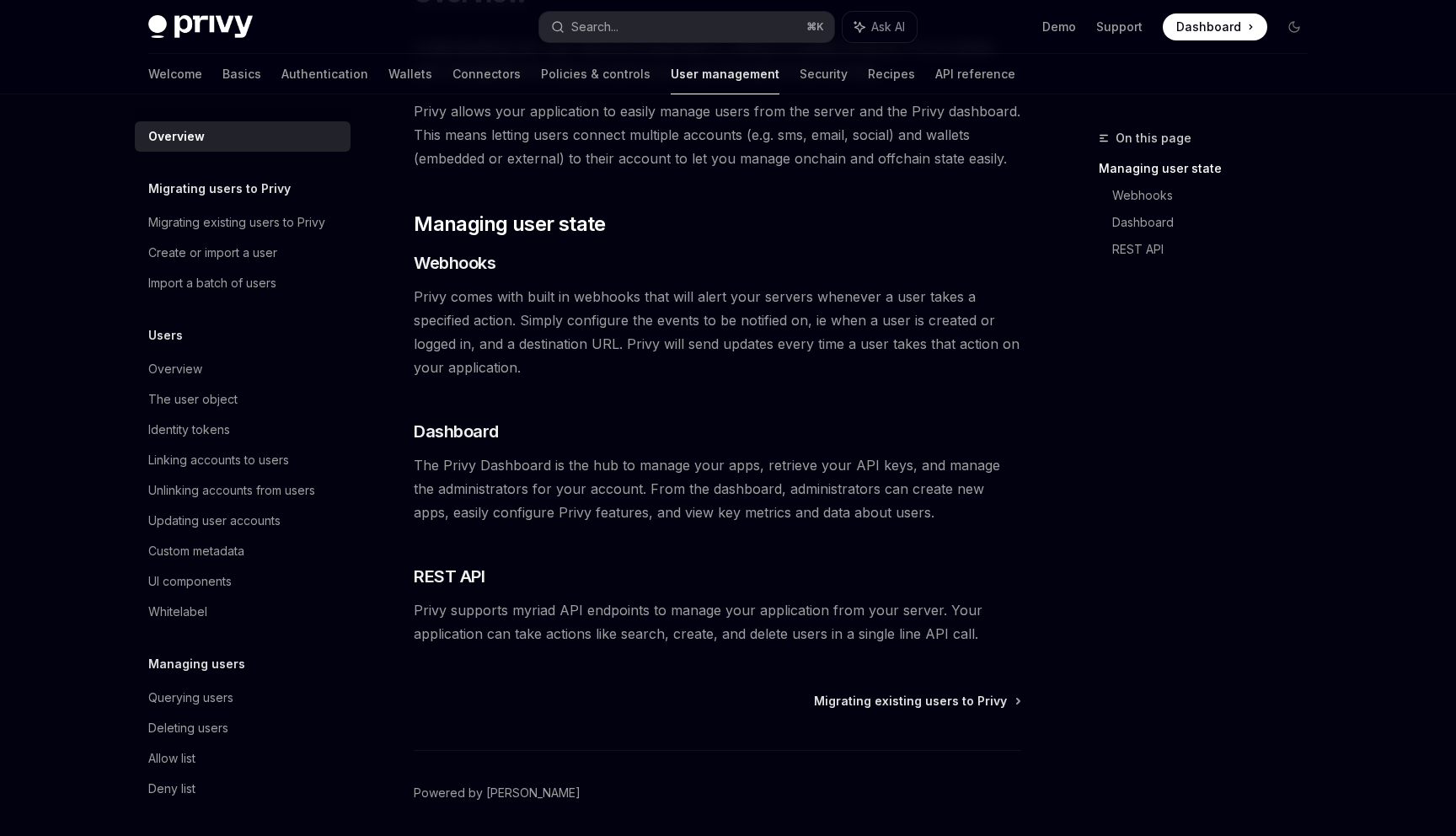
click at [583, 616] on span "Privy supports myriad API endpoints to manage your application from your server…" at bounding box center [717, 622] width 608 height 48
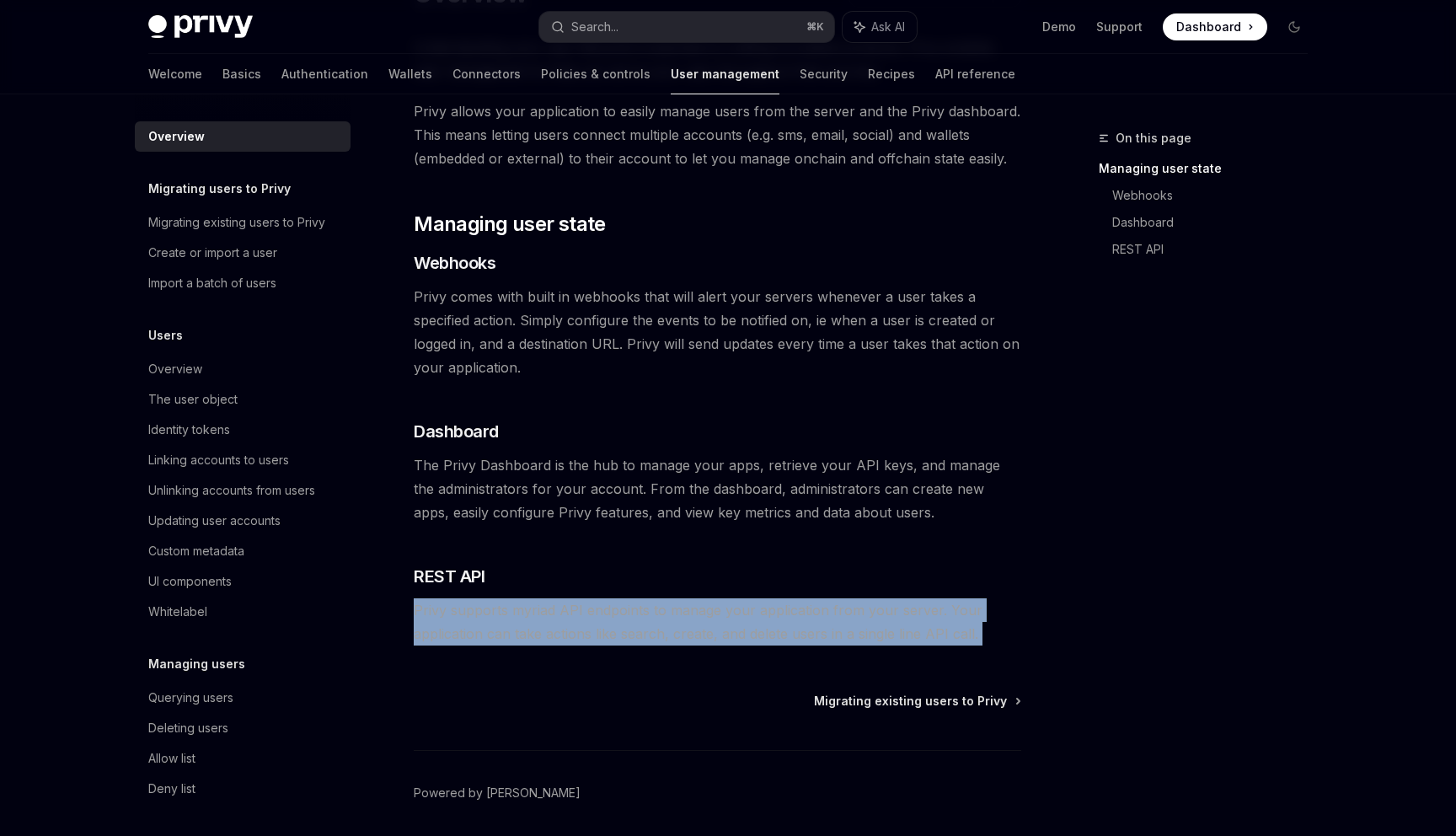
click at [583, 616] on span "Privy supports myriad API endpoints to manage your application from your server…" at bounding box center [717, 622] width 608 height 48
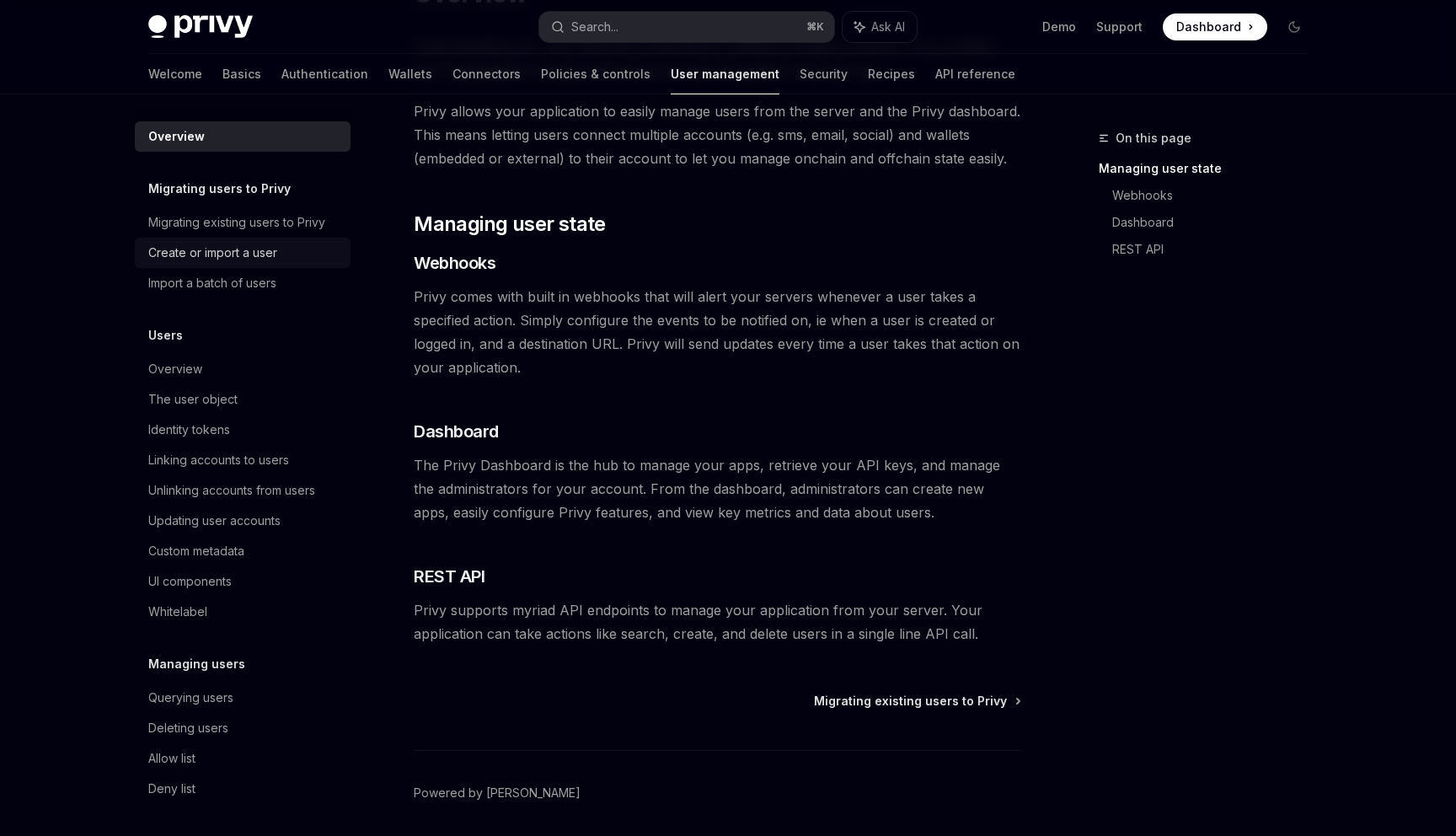
click at [282, 251] on div "Create or import a user" at bounding box center [244, 252] width 192 height 20
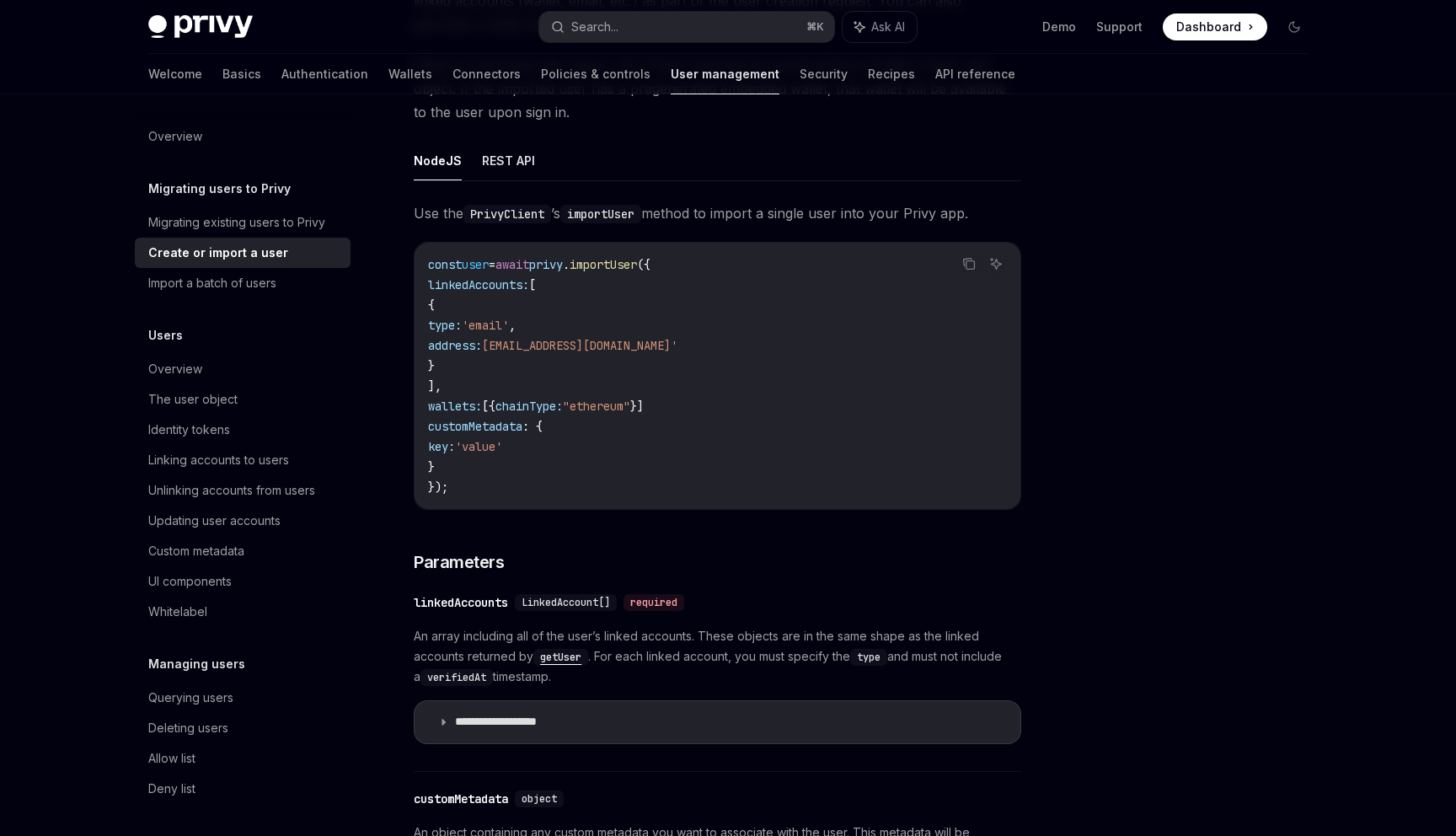
scroll to position [270, 0]
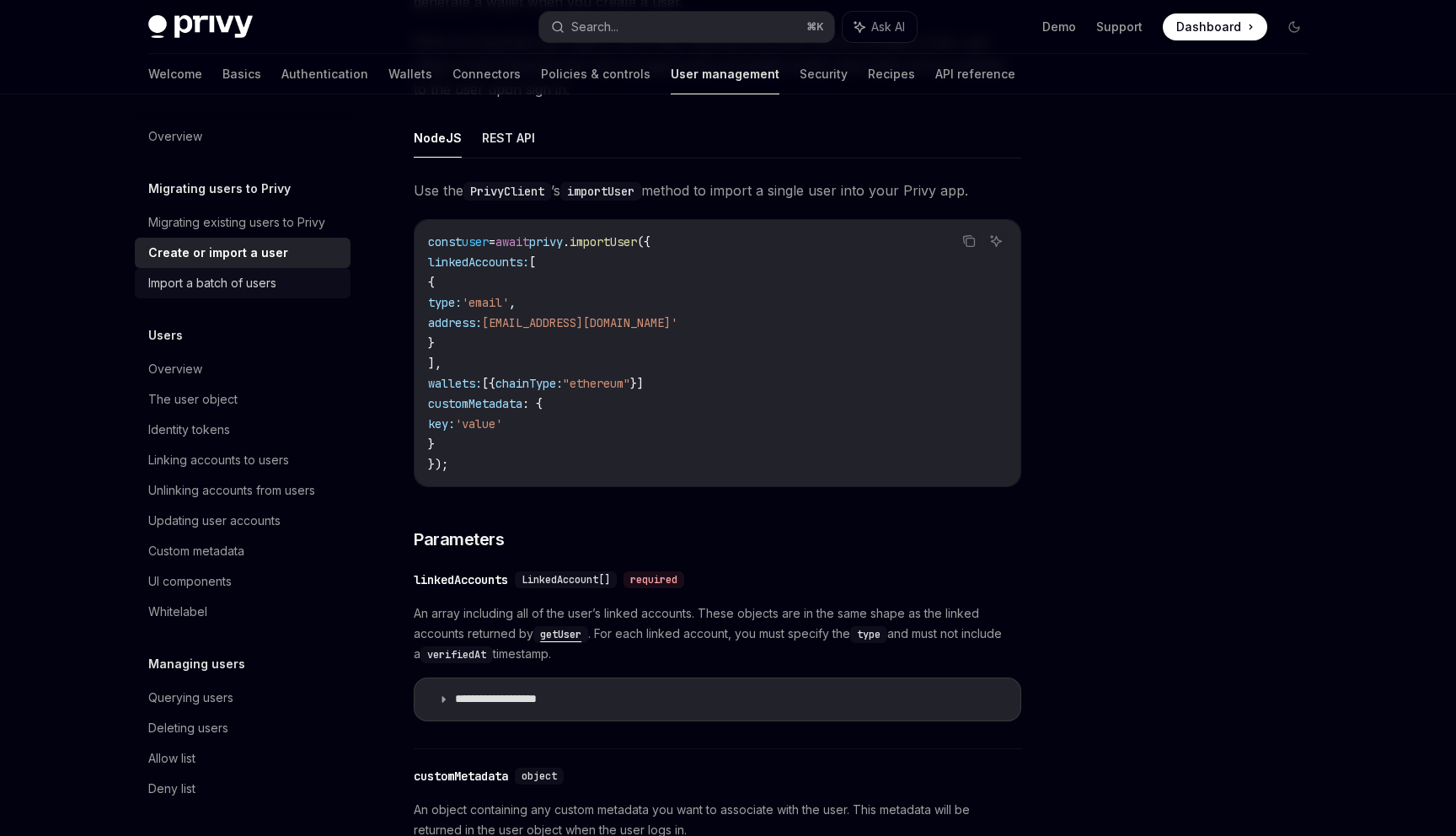
click at [265, 290] on div "Import a batch of users" at bounding box center [212, 283] width 128 height 20
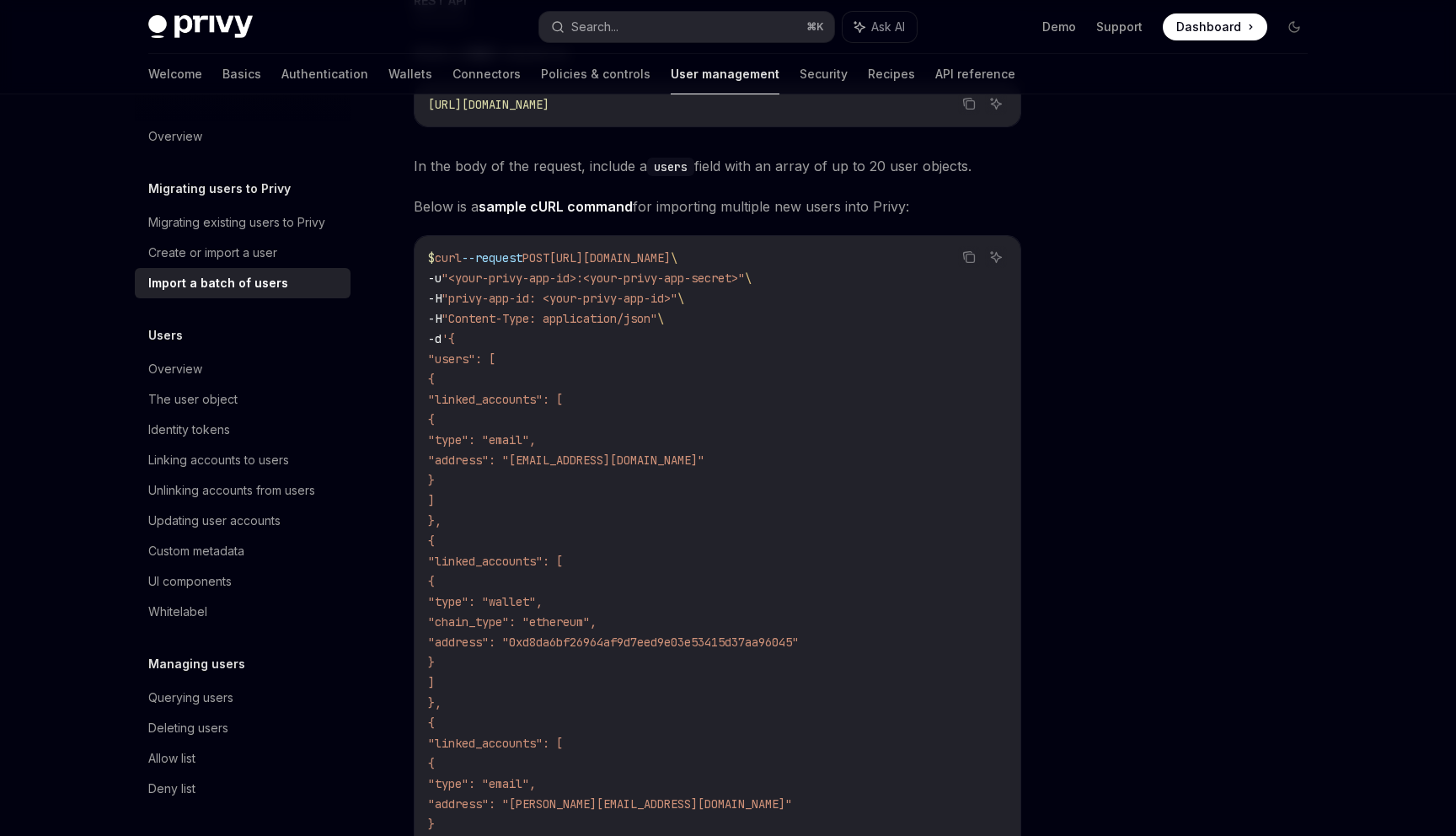
scroll to position [420, 0]
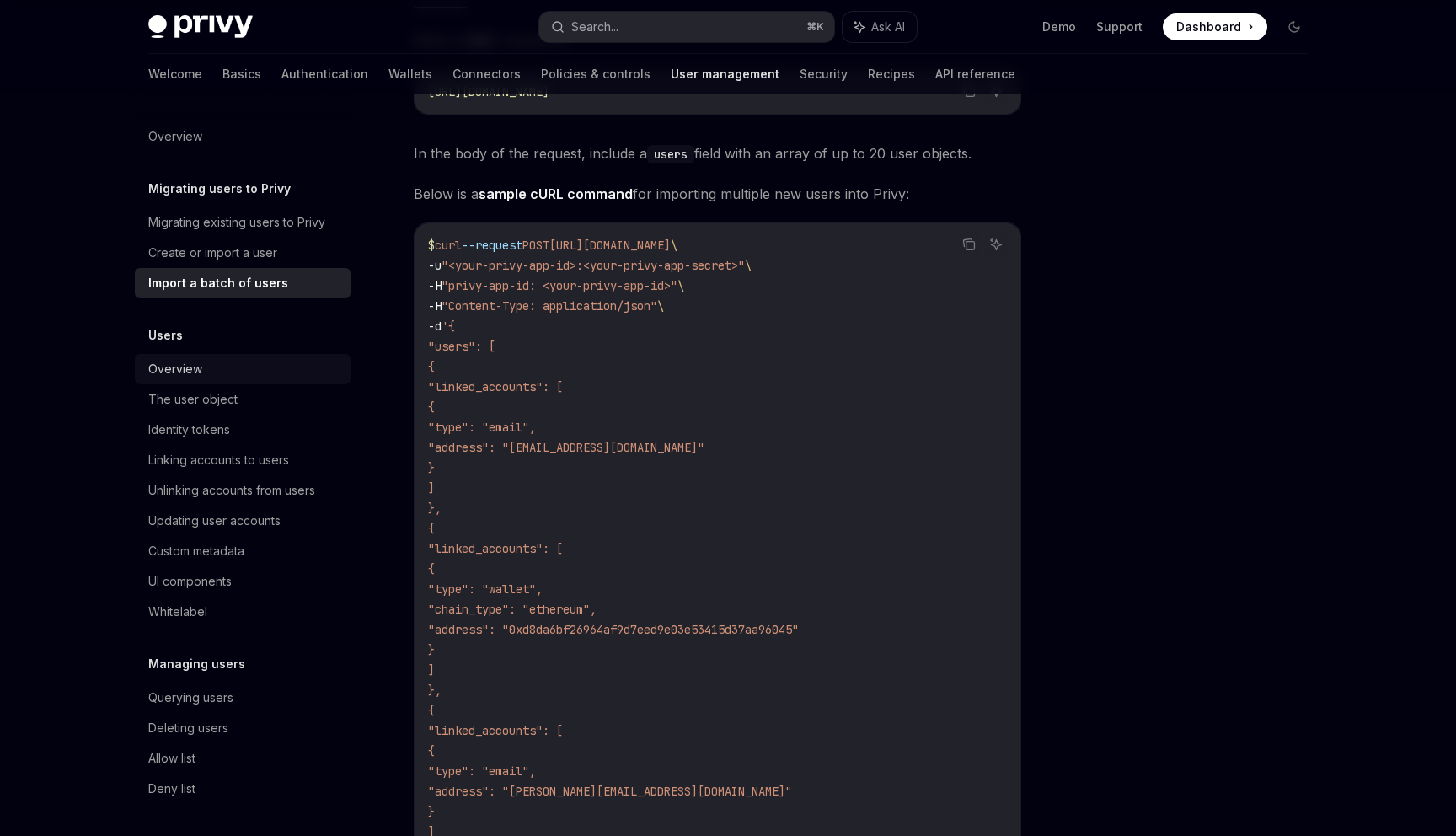
click at [282, 370] on div "Overview" at bounding box center [244, 369] width 192 height 20
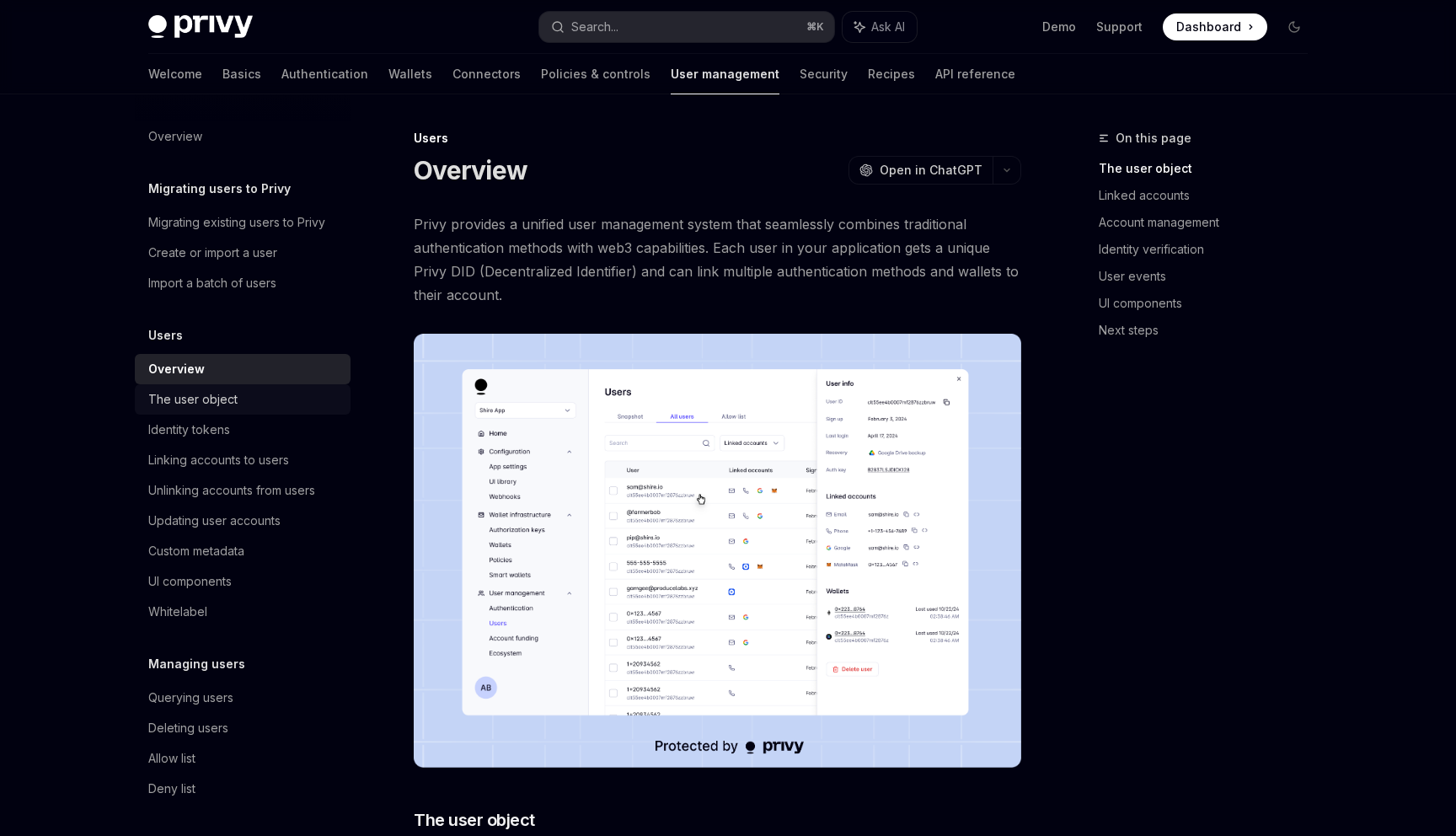
click at [268, 407] on div "The user object" at bounding box center [244, 399] width 192 height 20
type textarea "*"
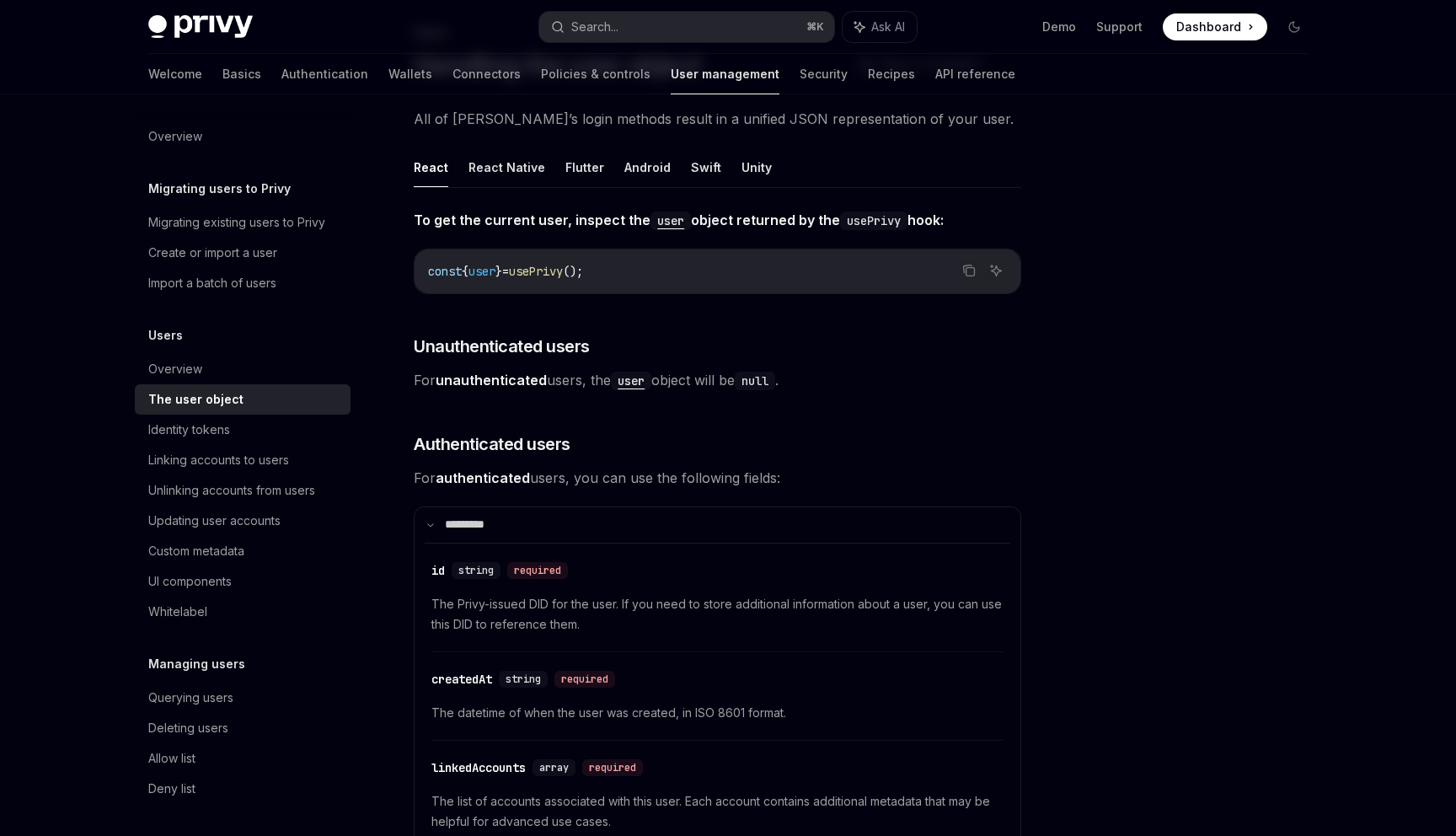
scroll to position [250, 0]
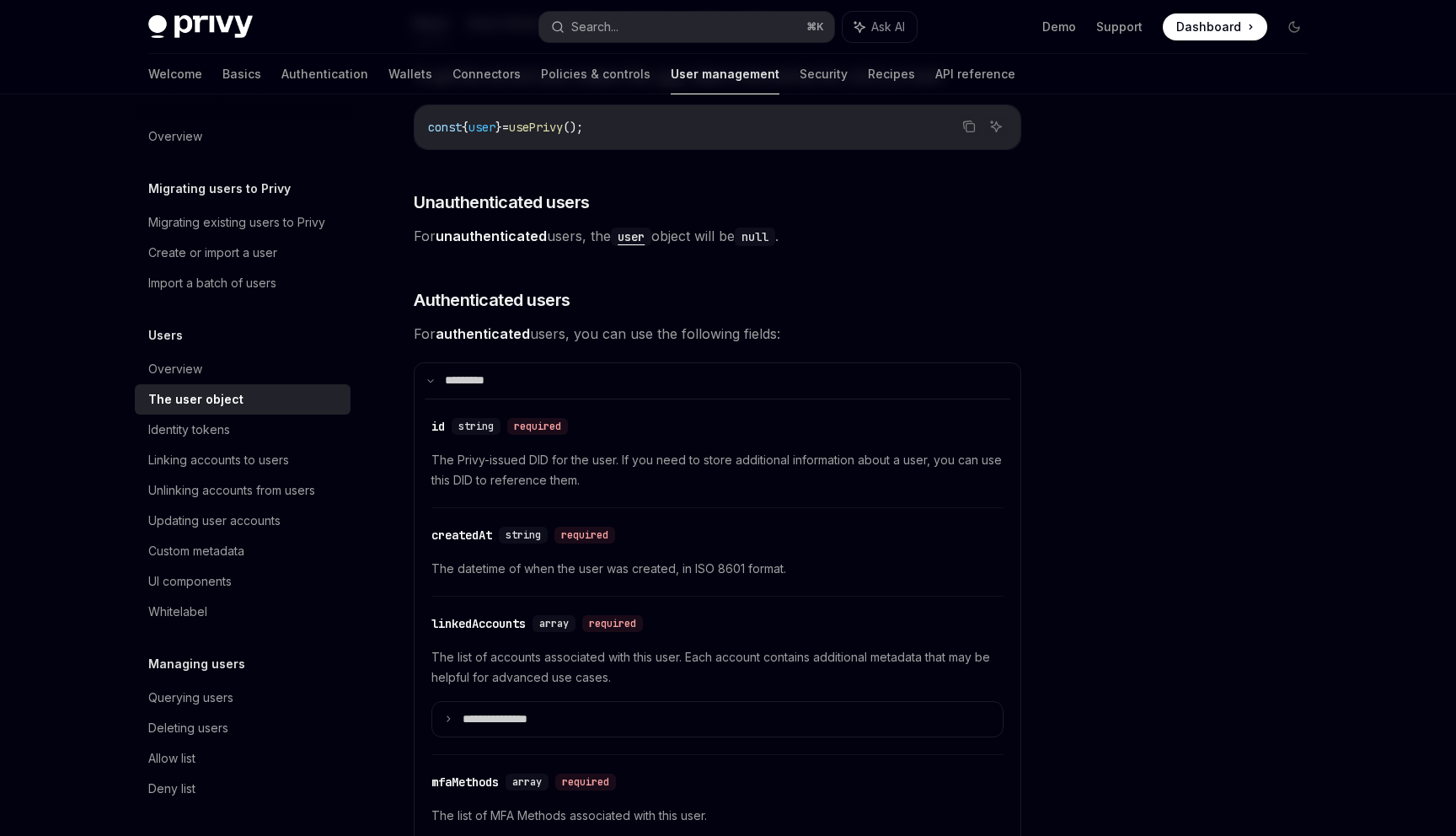
click at [1070, 276] on div at bounding box center [1193, 482] width 256 height 708
